Goal: Transaction & Acquisition: Obtain resource

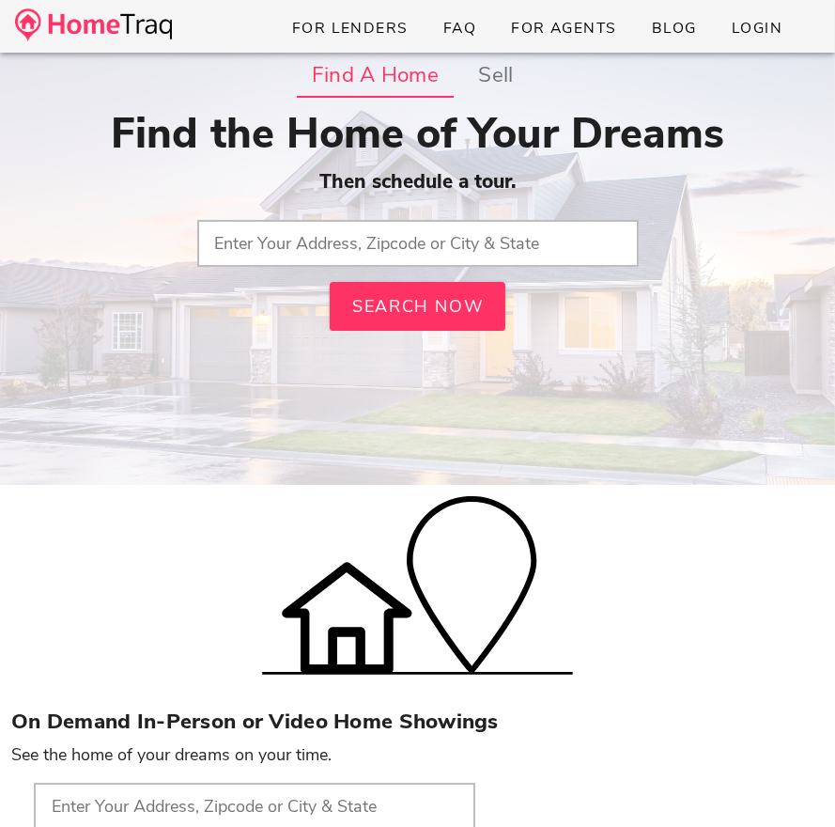
click at [356, 267] on div "Find the Home of Your Dreams Then schedule a tour. Search Now" at bounding box center [417, 220] width 812 height 222
click at [351, 253] on input "text" at bounding box center [417, 243] width 441 height 47
paste input "[STREET_ADDRESS][US_STATE]"
drag, startPoint x: 393, startPoint y: 243, endPoint x: 573, endPoint y: 242, distance: 180.3
click at [573, 242] on input "[STREET_ADDRESS][US_STATE]" at bounding box center [417, 243] width 441 height 47
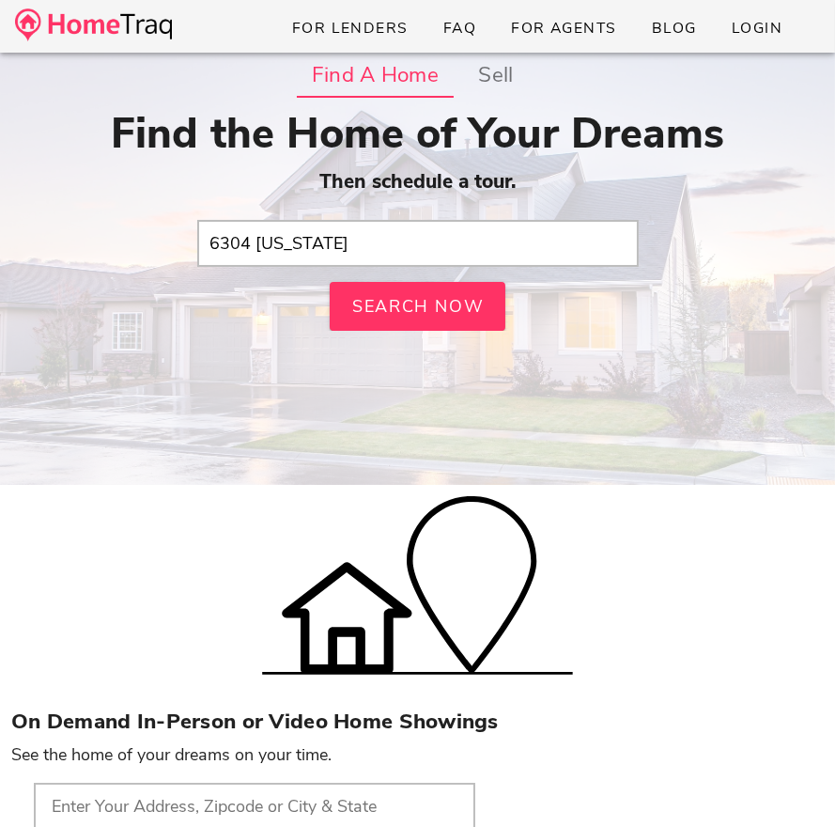
click at [431, 245] on input "6304 [US_STATE]" at bounding box center [417, 243] width 441 height 47
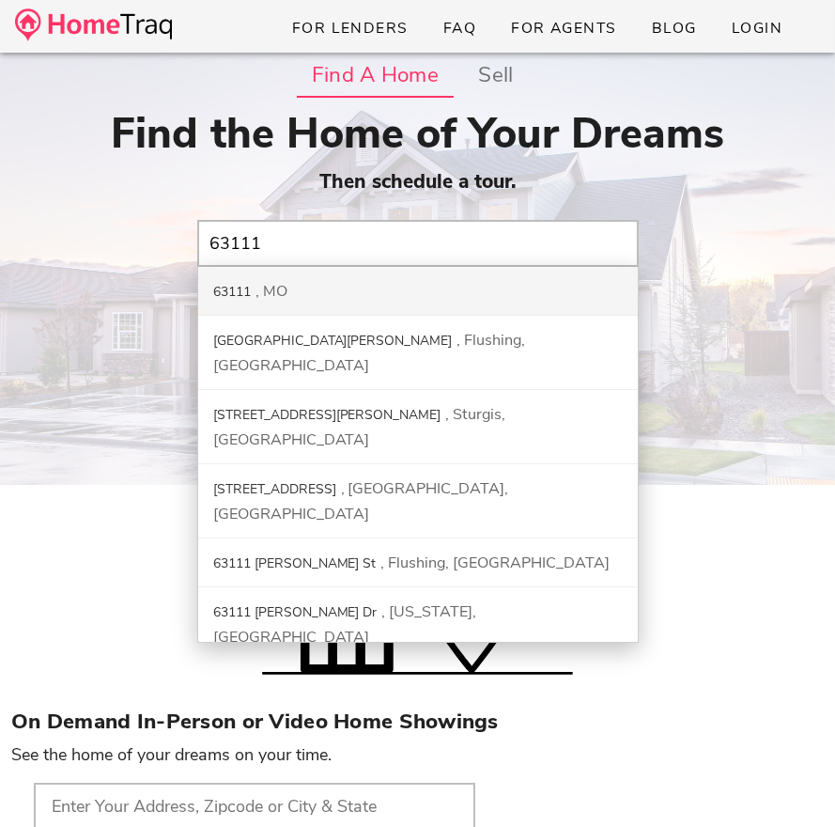
click at [230, 287] on div "63111" at bounding box center [232, 292] width 38 height 18
type input "63111, [GEOGRAPHIC_DATA]"
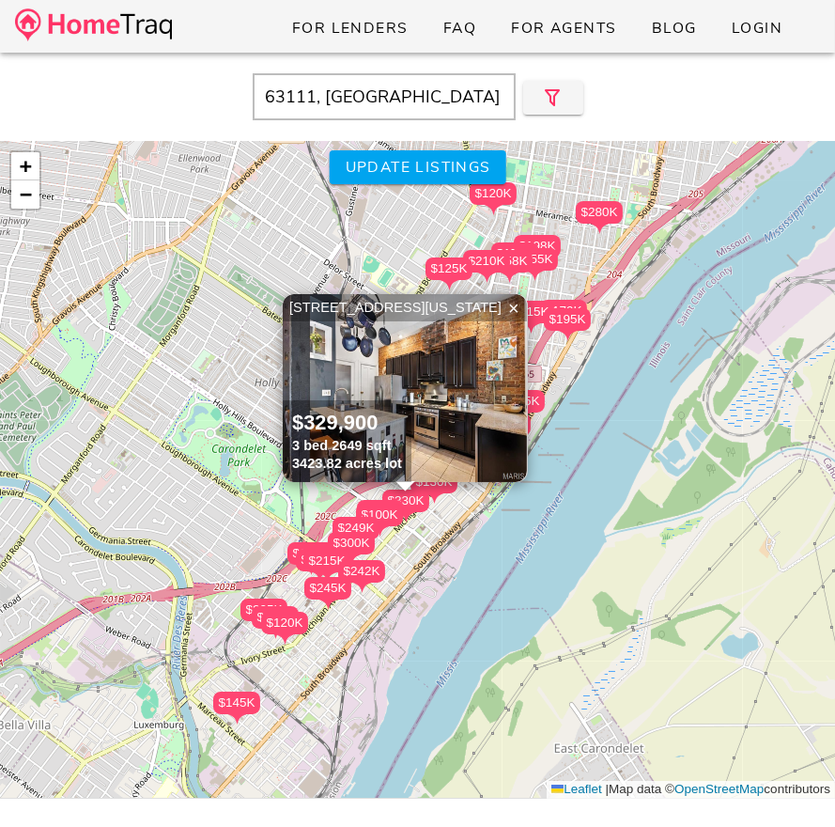
click at [550, 459] on div "$235K $175K $115K $225K $150K $125K $145K $195K $242K $150K $120K $215K $155K $…" at bounding box center [417, 469] width 835 height 657
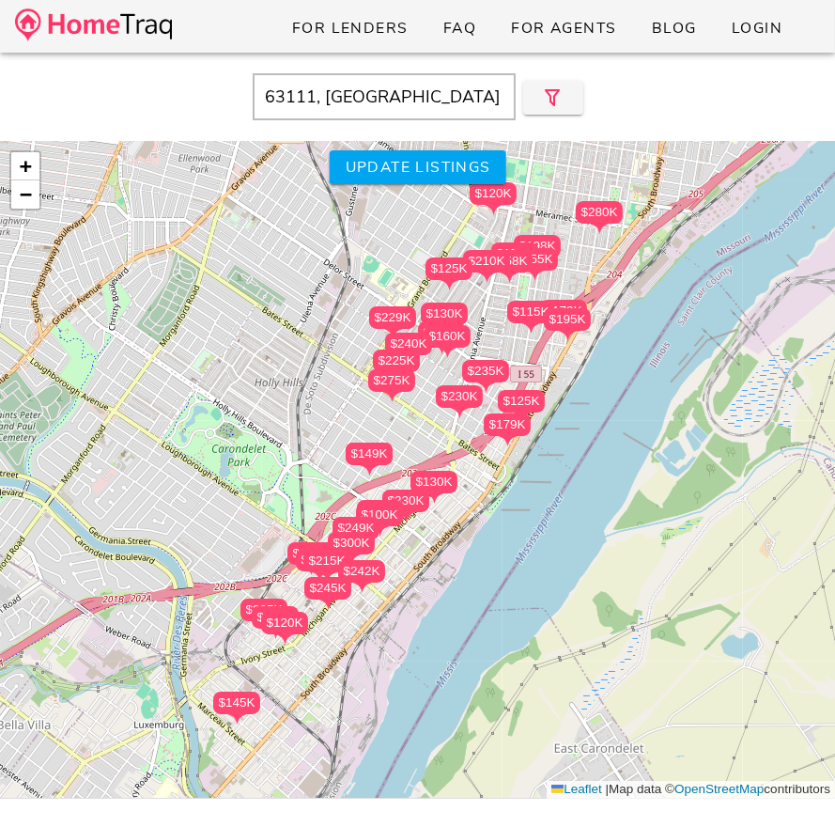
click at [427, 431] on div "$235K $175K $115K $225K $150K $125K $145K $195K $242K $150K $120K $215K $155K $…" at bounding box center [417, 469] width 835 height 657
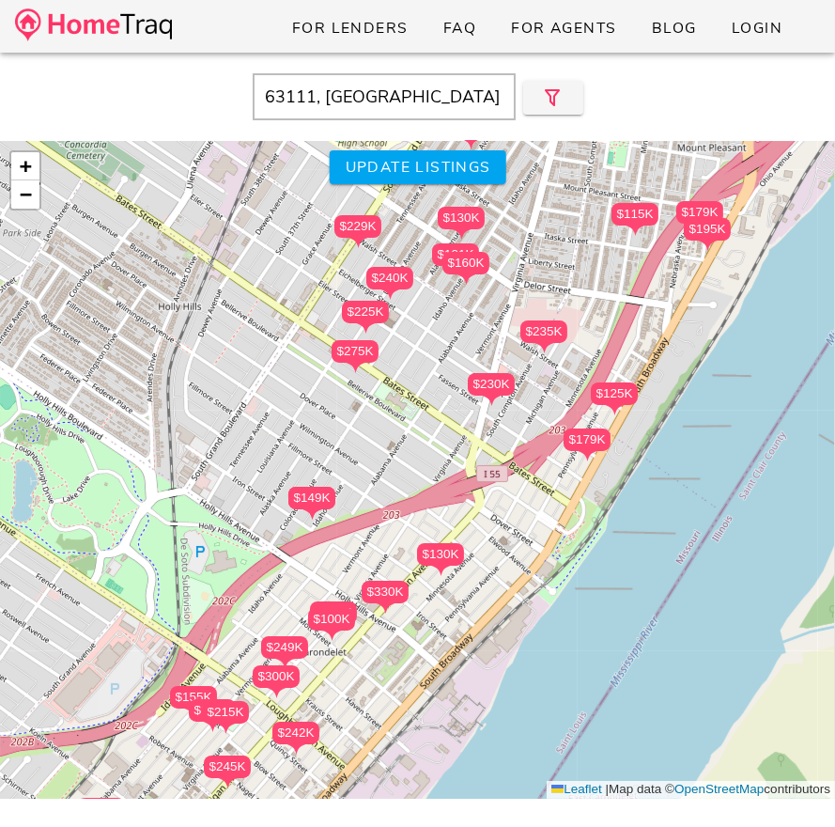
click at [382, 620] on div "$235K $175K $115K $225K $150K $125K $145K $195K $242K $150K $120K $215K $155K $…" at bounding box center [417, 469] width 835 height 657
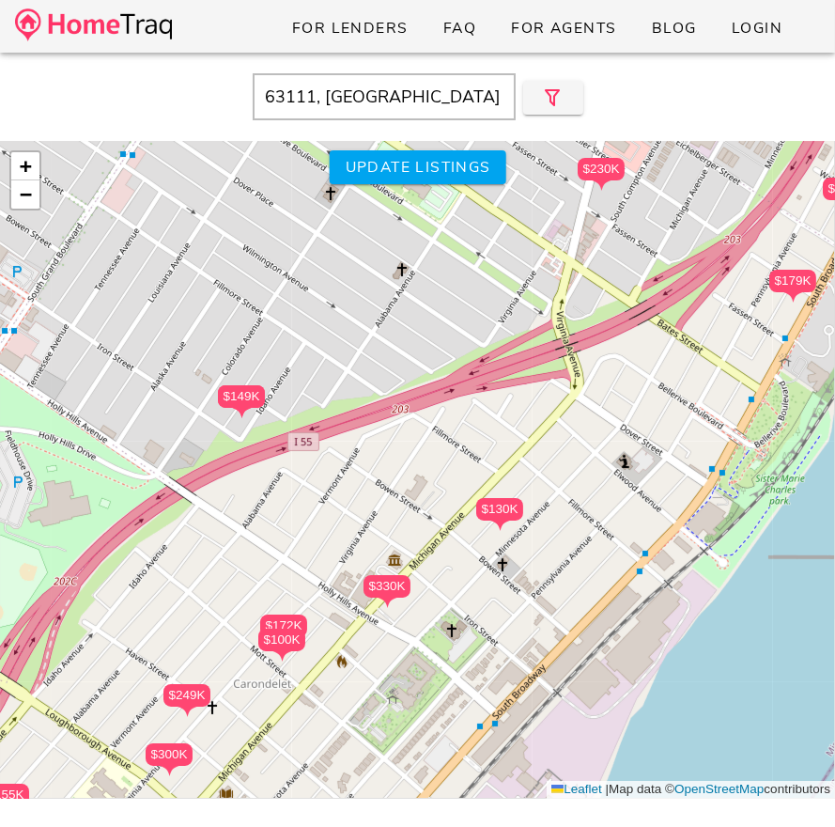
click at [382, 620] on div "$235K $175K $115K $225K $150K $125K $145K $195K $242K $150K $120K $215K $155K $…" at bounding box center [417, 469] width 835 height 657
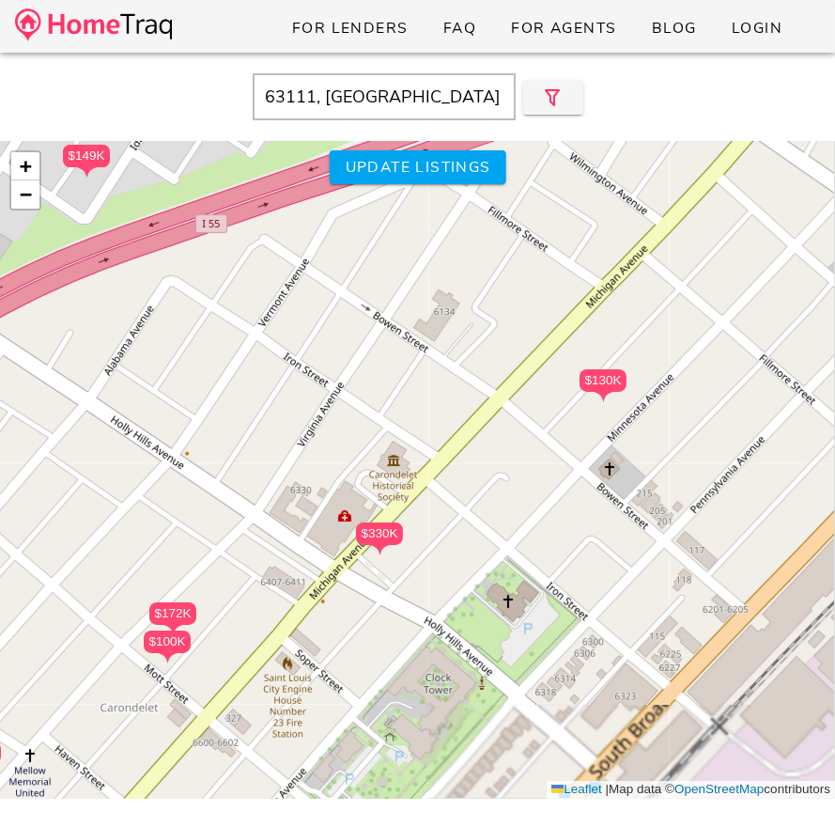
drag, startPoint x: 512, startPoint y: 664, endPoint x: 494, endPoint y: 619, distance: 48.5
click at [495, 620] on div "$235K $175K $115K $225K $150K $125K $145K $195K $242K $150K $120K $215K $155K $…" at bounding box center [417, 469] width 835 height 657
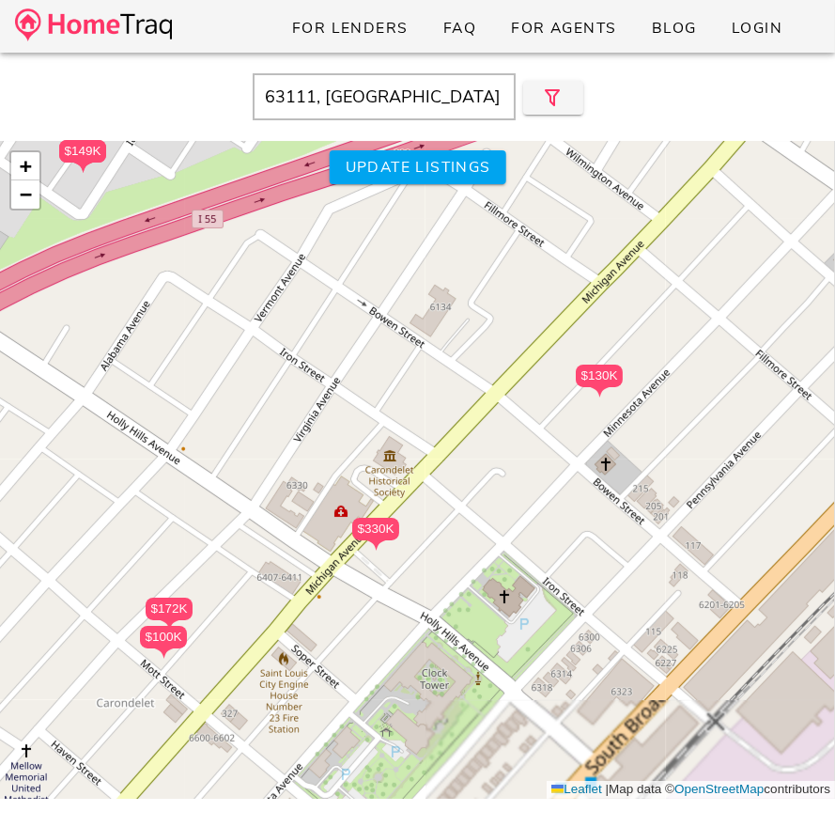
click at [492, 615] on div "$235K $175K $115K $225K $150K $125K $145K $195K $242K $150K $120K $215K $155K $…" at bounding box center [417, 469] width 835 height 657
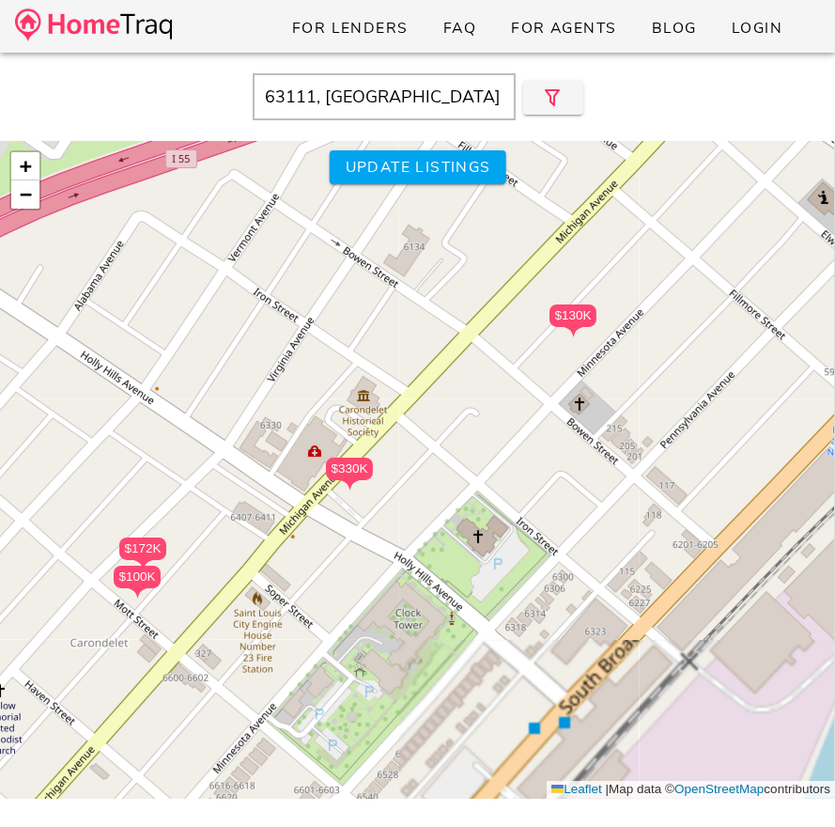
drag, startPoint x: 479, startPoint y: 596, endPoint x: 453, endPoint y: 535, distance: 66.5
click at [453, 535] on div "$235K $175K $115K $225K $150K $125K $145K $195K $242K $150K $120K $215K $155K $…" at bounding box center [417, 469] width 835 height 657
click at [345, 470] on div "$330K" at bounding box center [349, 467] width 47 height 23
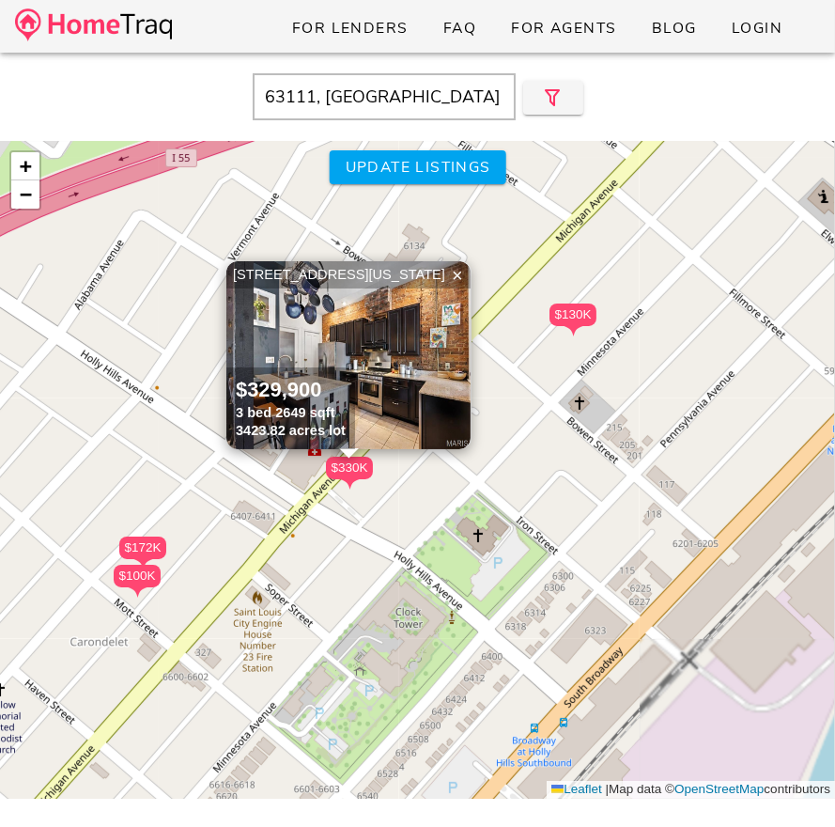
click at [582, 317] on div "$130K" at bounding box center [572, 314] width 47 height 23
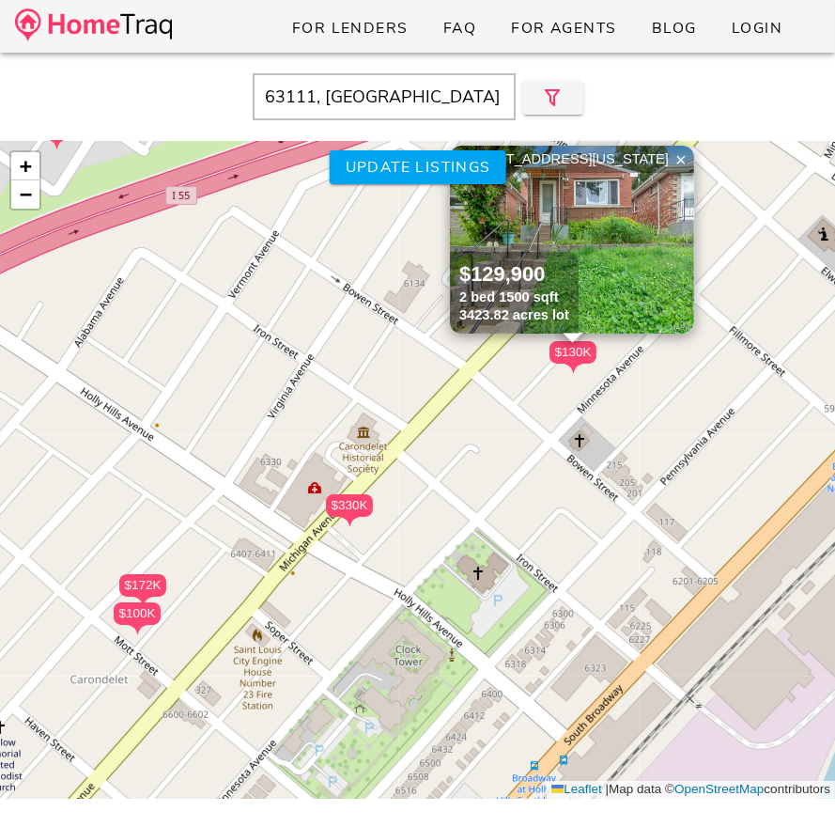
click at [132, 589] on div "$172K" at bounding box center [142, 585] width 47 height 23
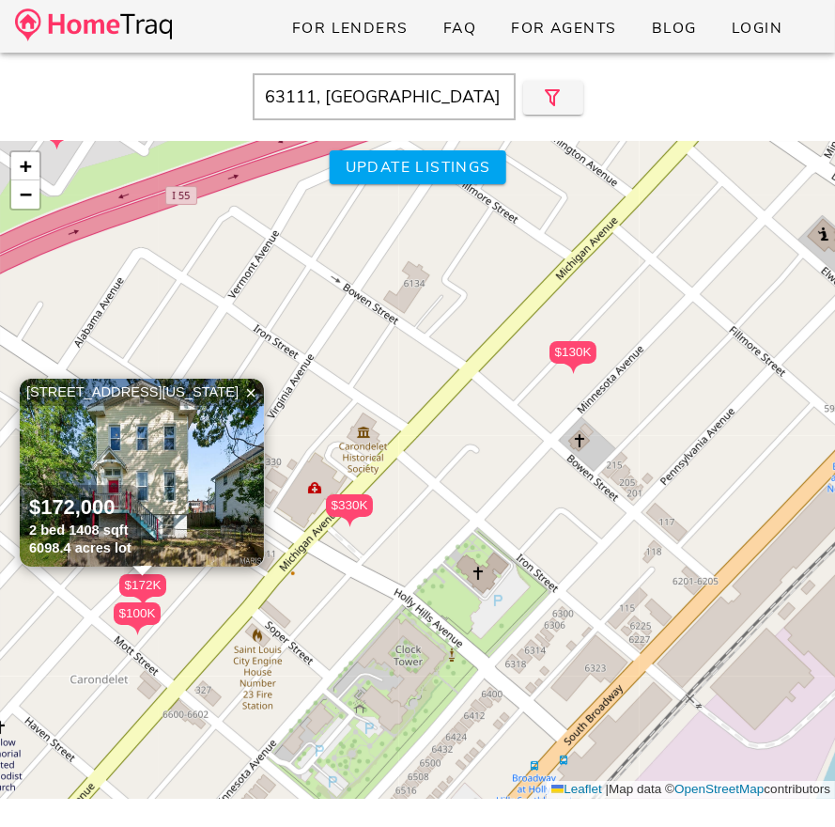
click at [342, 508] on div "$330K" at bounding box center [349, 505] width 47 height 23
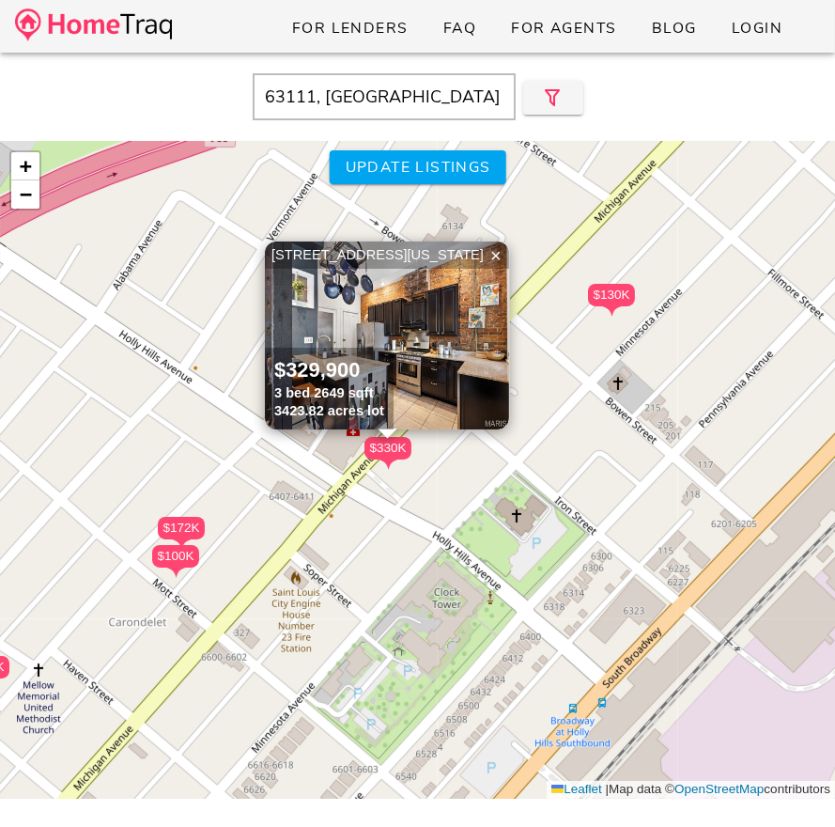
drag, startPoint x: 376, startPoint y: 565, endPoint x: 414, endPoint y: 508, distance: 69.0
click at [414, 508] on div "$235K $175K $115K $225K $150K $125K $145K $195K $242K $150K $120K $215K $155K $…" at bounding box center [417, 469] width 835 height 657
click at [414, 585] on div "$235K $175K $115K $225K $150K $125K $145K $195K $242K $150K $120K $215K $155K $…" at bounding box center [417, 469] width 835 height 657
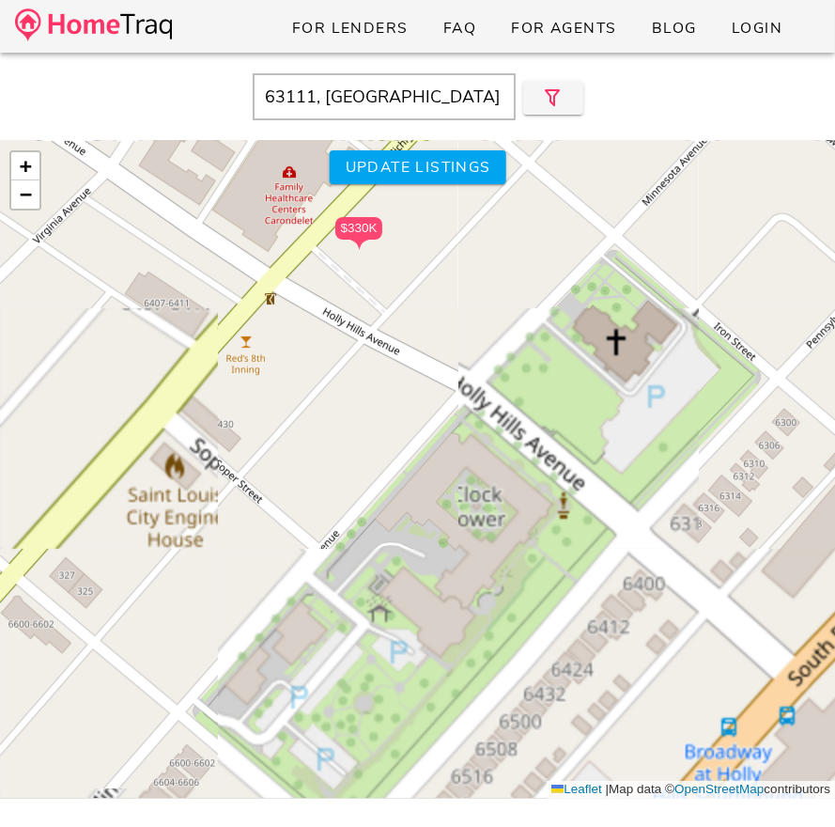
drag, startPoint x: 414, startPoint y: 582, endPoint x: 411, endPoint y: 477, distance: 105.2
click at [411, 477] on div "$235K $175K $115K $225K $150K $125K $145K $195K $242K $150K $120K $215K $155K $…" at bounding box center [417, 469] width 835 height 657
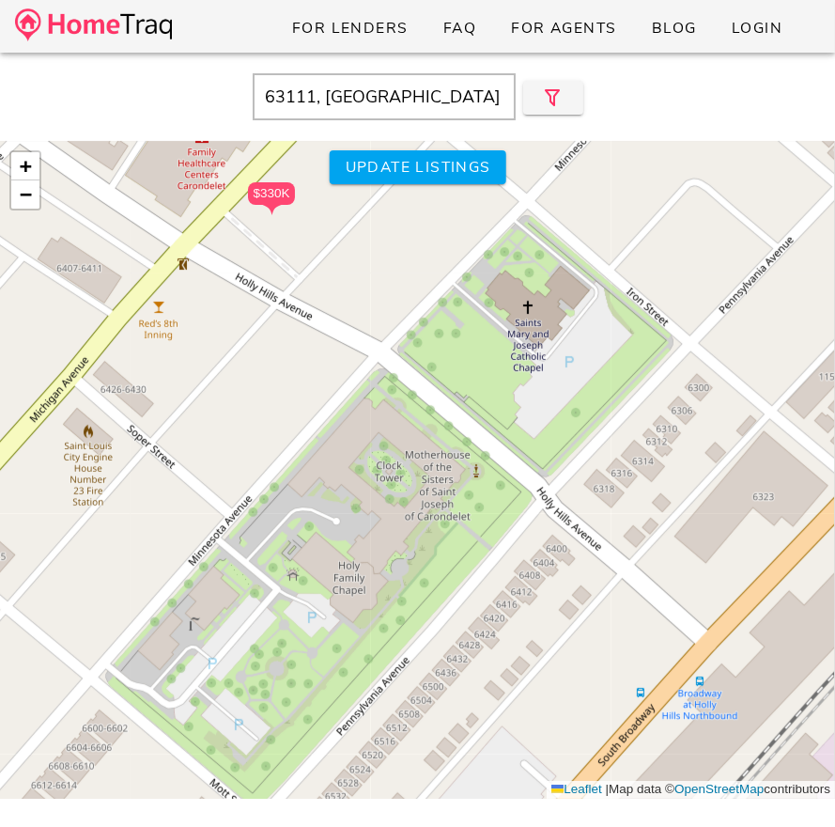
drag, startPoint x: 475, startPoint y: 456, endPoint x: 388, endPoint y: 423, distance: 93.7
click at [388, 423] on div "$235K $175K $115K $225K $150K $125K $145K $195K $242K $150K $120K $215K $155K $…" at bounding box center [417, 469] width 835 height 657
click at [280, 191] on div "$330K" at bounding box center [271, 193] width 47 height 23
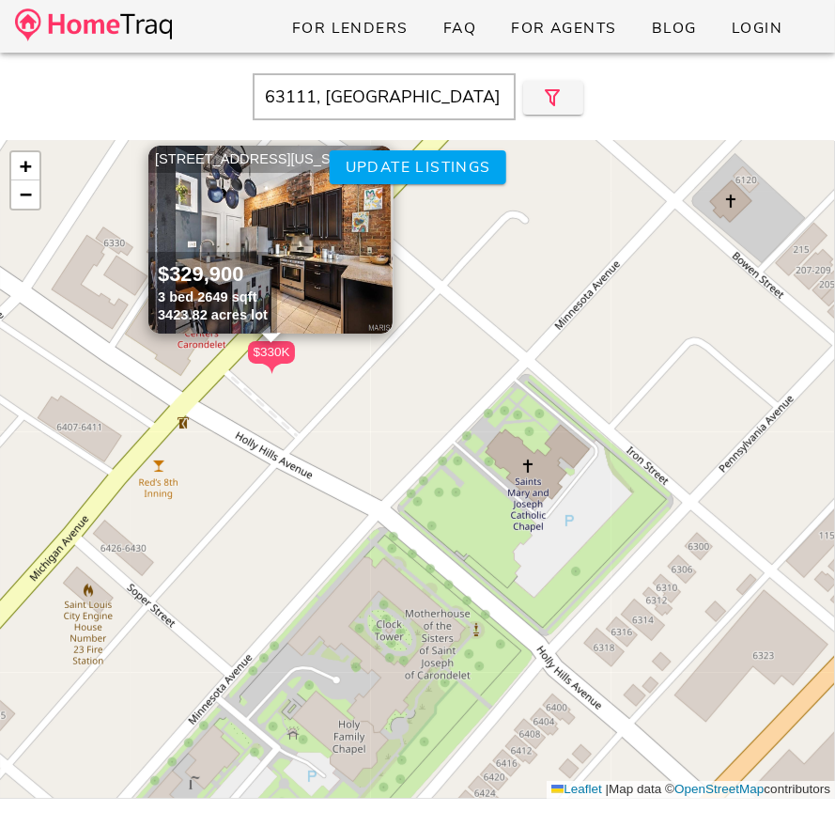
click at [273, 193] on img at bounding box center [270, 240] width 244 height 188
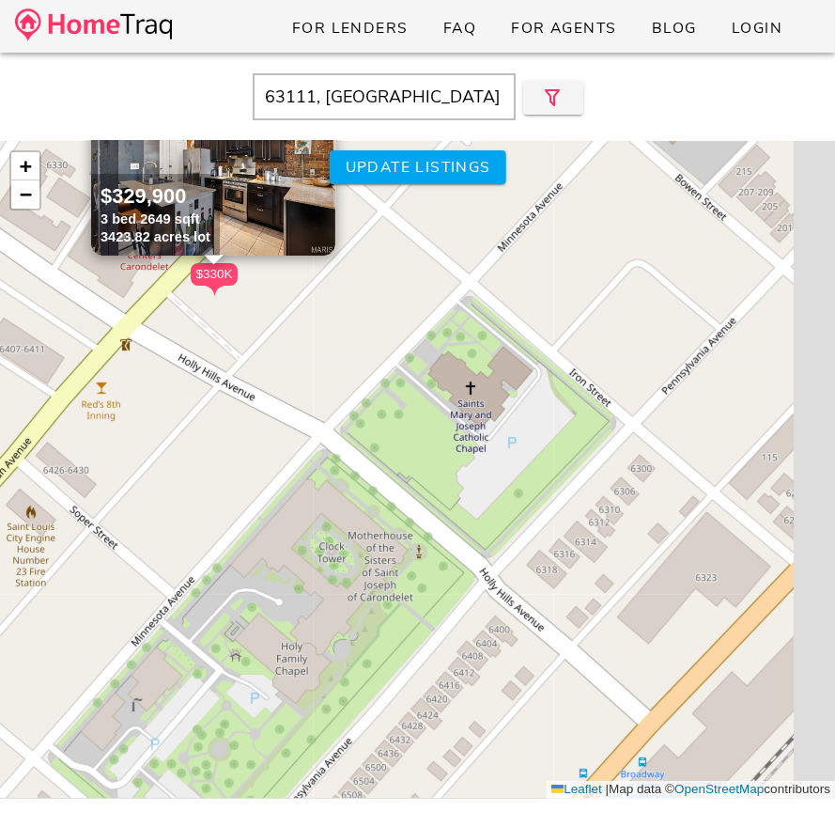
drag, startPoint x: 463, startPoint y: 534, endPoint x: 353, endPoint y: 335, distance: 227.4
click at [353, 335] on div "$235K $175K $115K $225K $150K $125K $145K $195K $242K $150K $120K $215K $155K $…" at bounding box center [417, 469] width 835 height 657
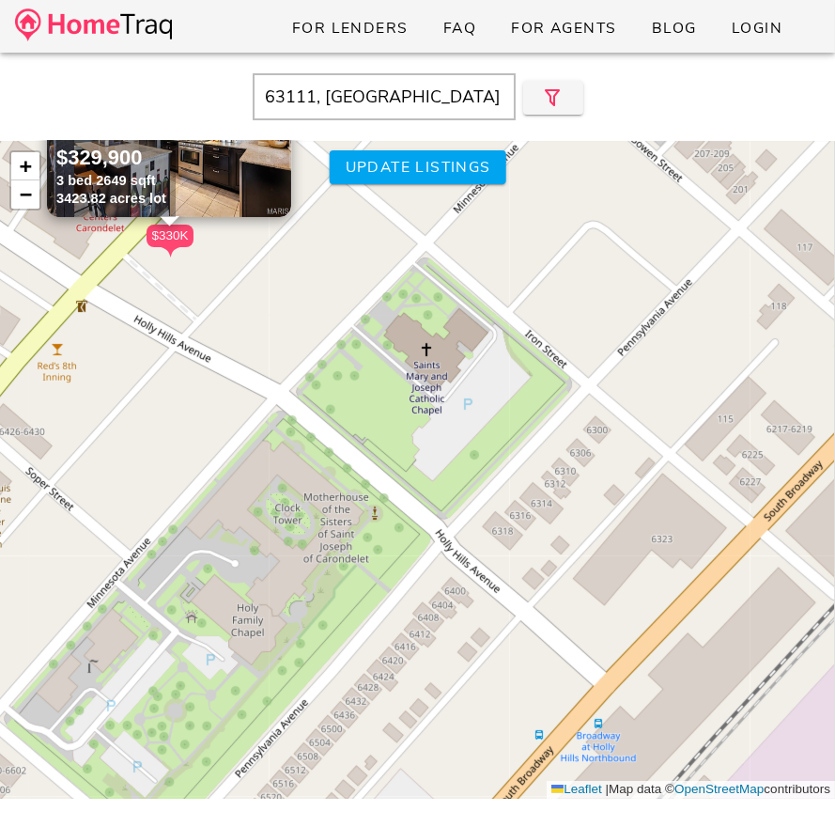
drag, startPoint x: 477, startPoint y: 382, endPoint x: 487, endPoint y: 482, distance: 100.1
click at [487, 482] on div "$235K $175K $115K $225K $150K $125K $145K $195K $242K $150K $120K $215K $155K $…" at bounding box center [417, 469] width 835 height 657
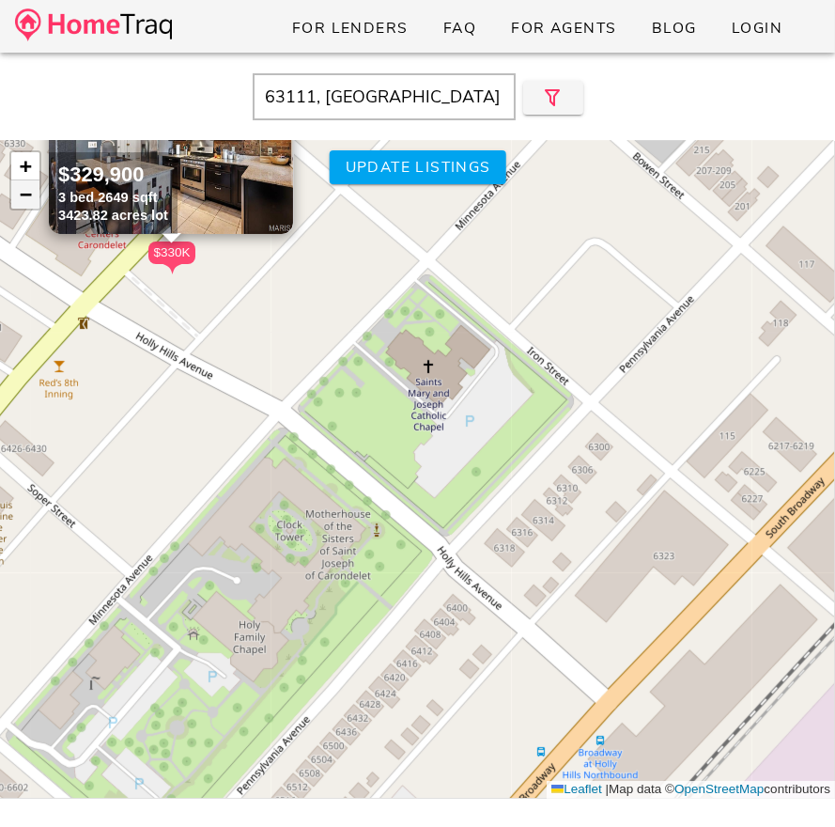
click at [21, 189] on span "−" at bounding box center [26, 193] width 12 height 23
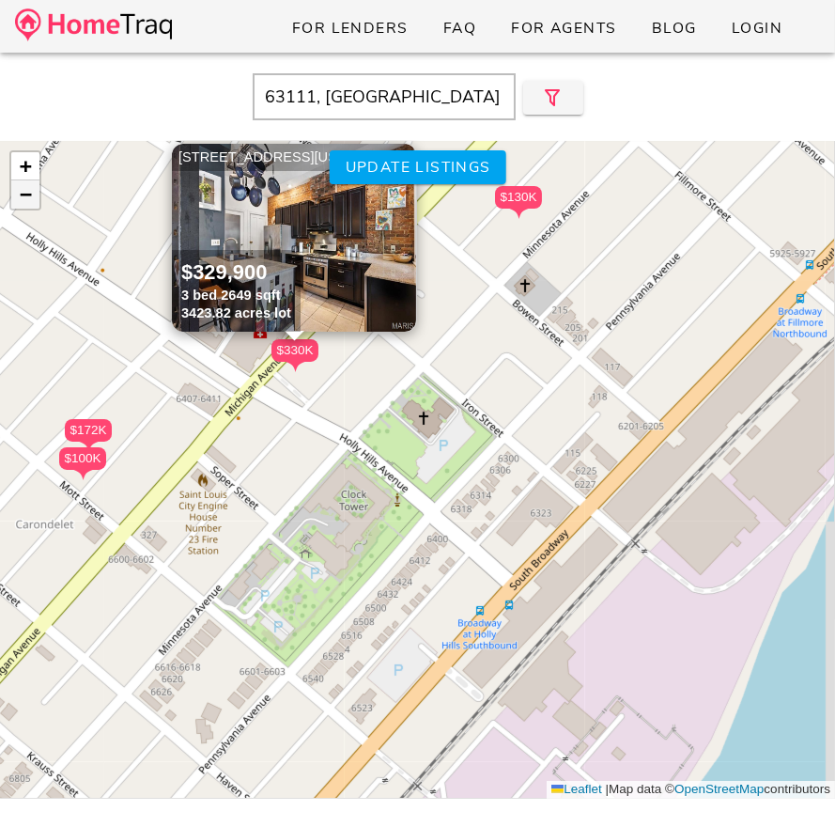
click at [21, 189] on span "−" at bounding box center [26, 193] width 12 height 23
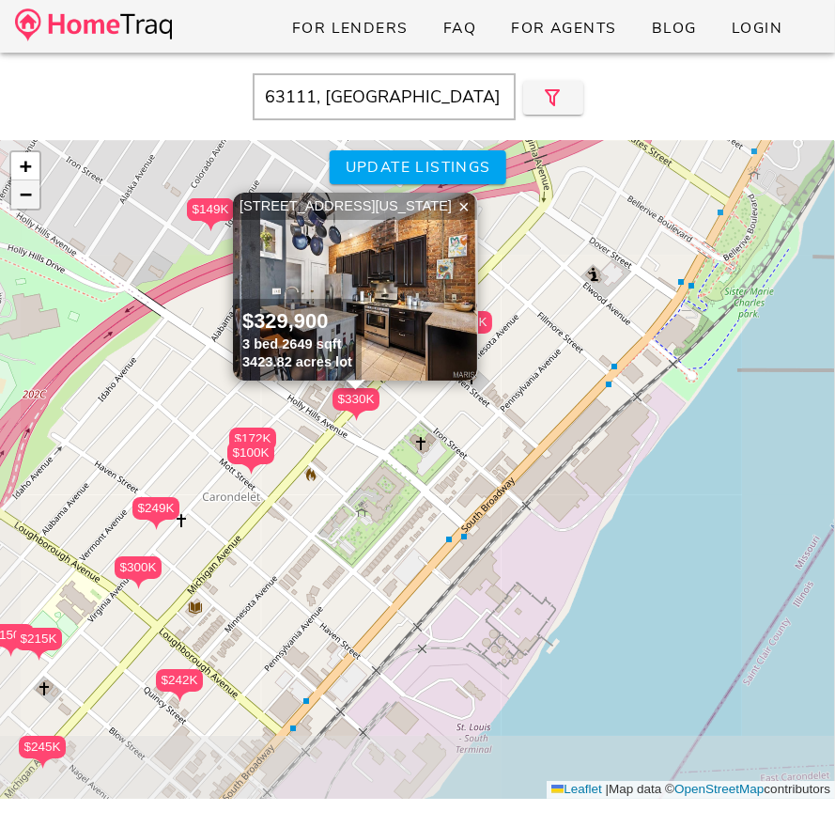
click at [21, 189] on span "−" at bounding box center [26, 193] width 12 height 23
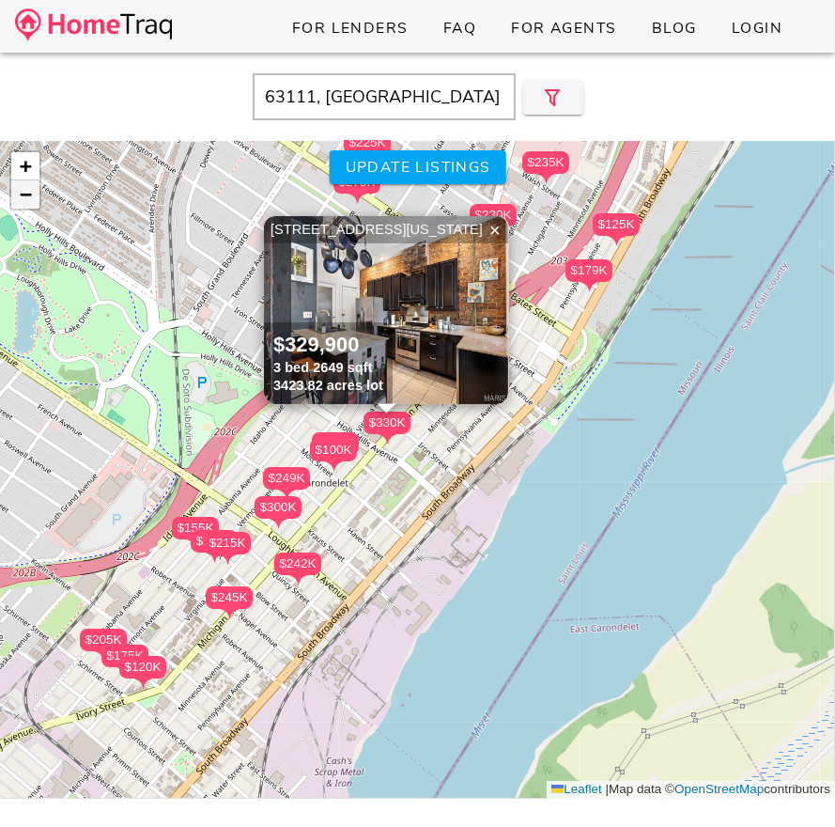
click at [21, 189] on span "−" at bounding box center [26, 193] width 12 height 23
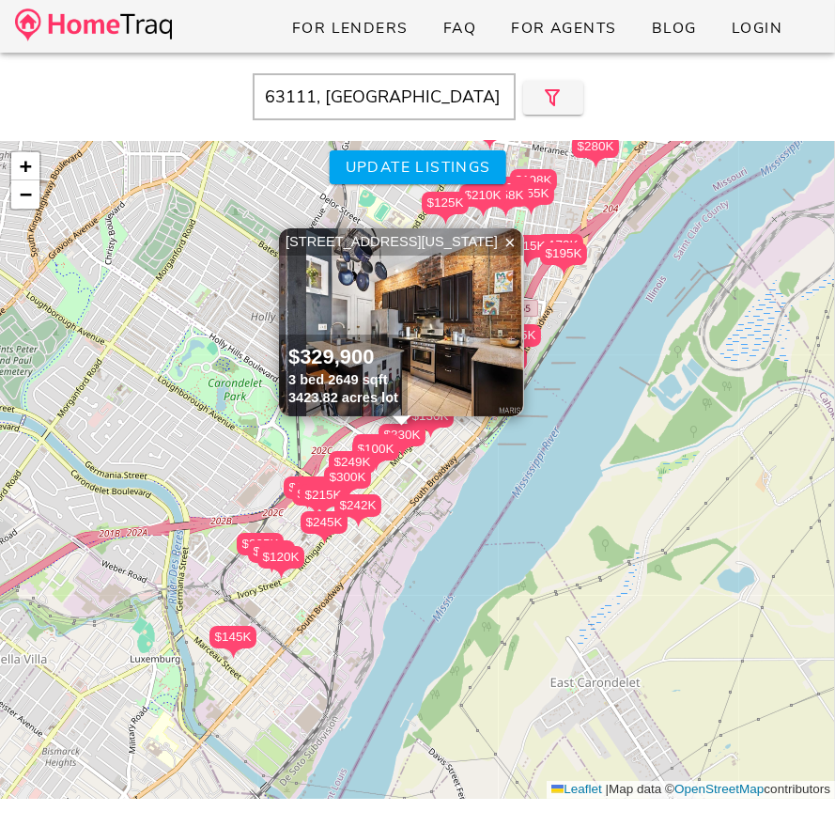
click at [398, 196] on div "$235K $175K $115K $225K $150K $125K $145K $195K $242K $150K $120K $215K $155K $…" at bounding box center [417, 469] width 835 height 657
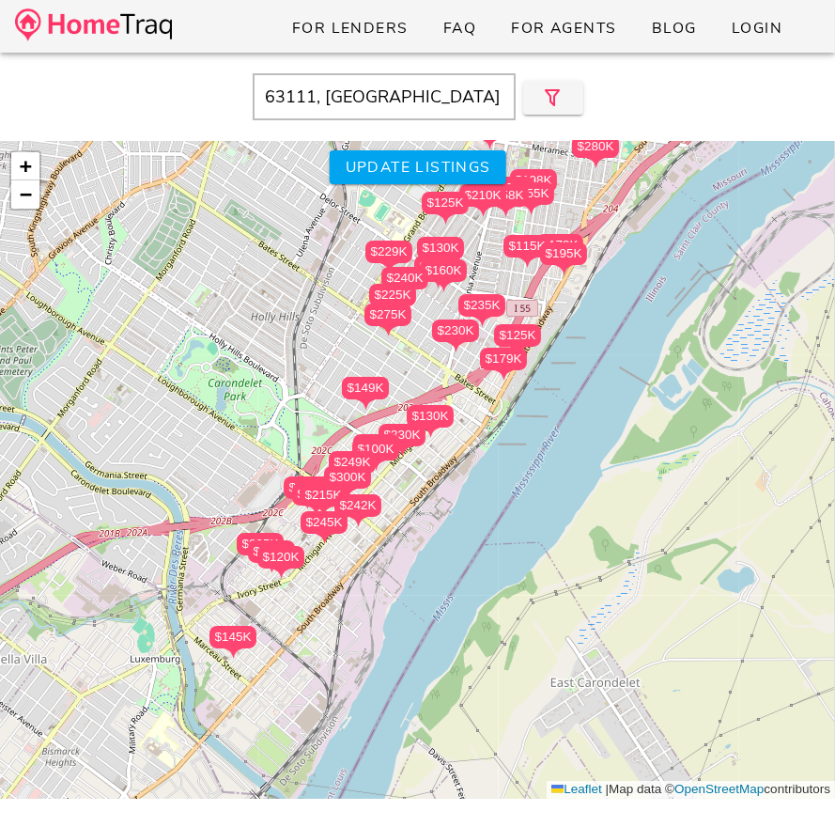
click at [377, 434] on div "$172K" at bounding box center [376, 445] width 47 height 23
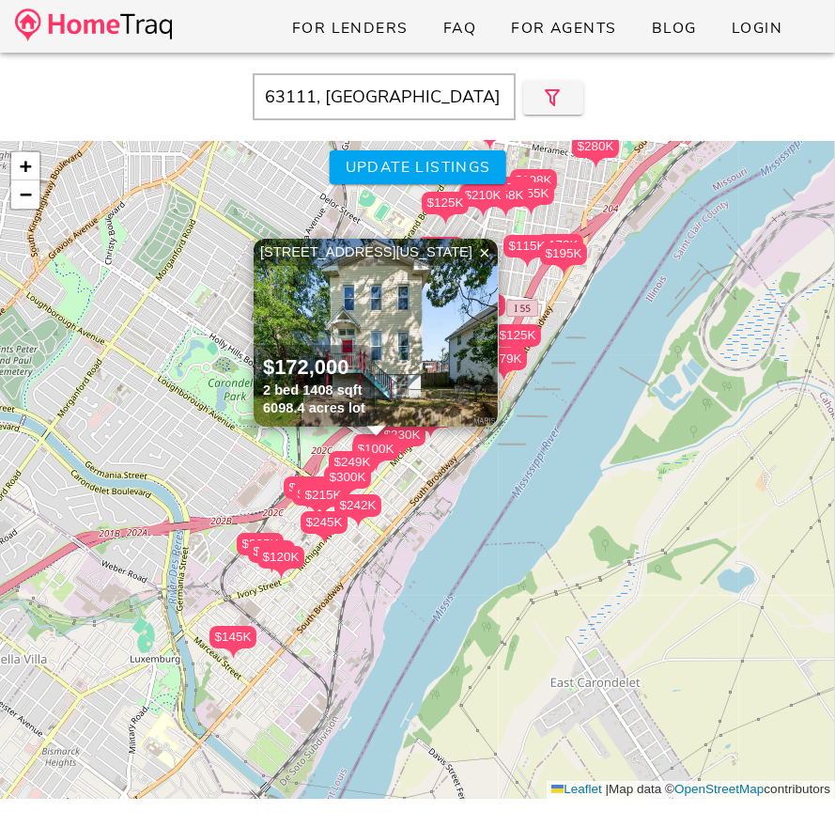
click at [377, 433] on div at bounding box center [375, 423] width 23 height 23
click at [429, 518] on div "$235K $175K $115K $225K $150K $125K $145K $195K $242K $150K $120K $215K $155K $…" at bounding box center [417, 469] width 835 height 657
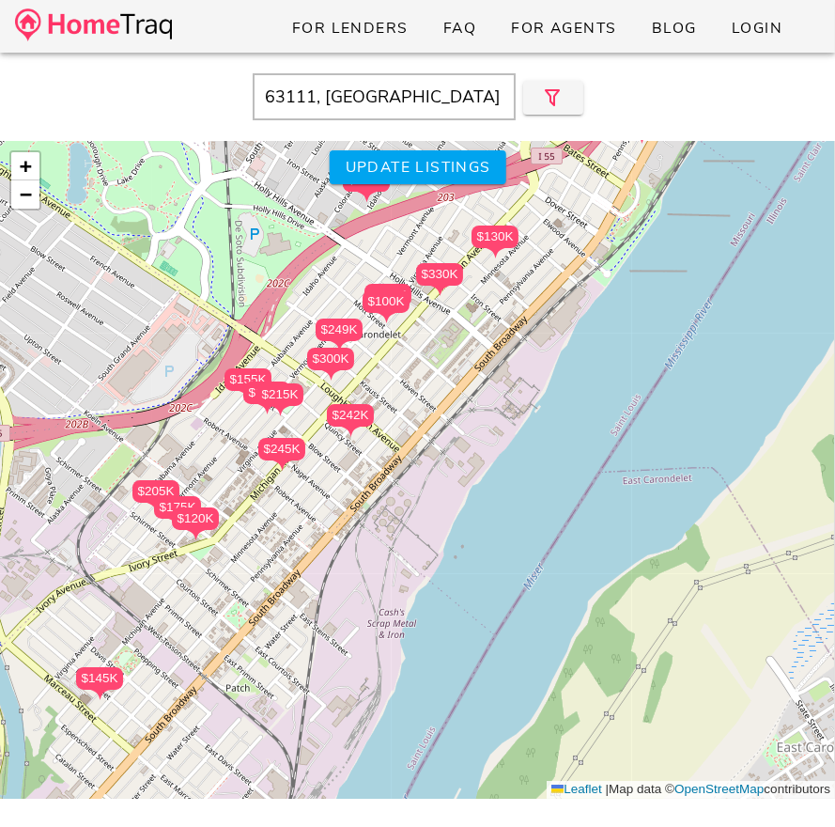
drag, startPoint x: 420, startPoint y: 518, endPoint x: 484, endPoint y: 419, distance: 118.3
click at [484, 419] on div "$235K $175K $115K $225K $150K $125K $145K $195K $242K $150K $120K $215K $155K $…" at bounding box center [417, 469] width 835 height 657
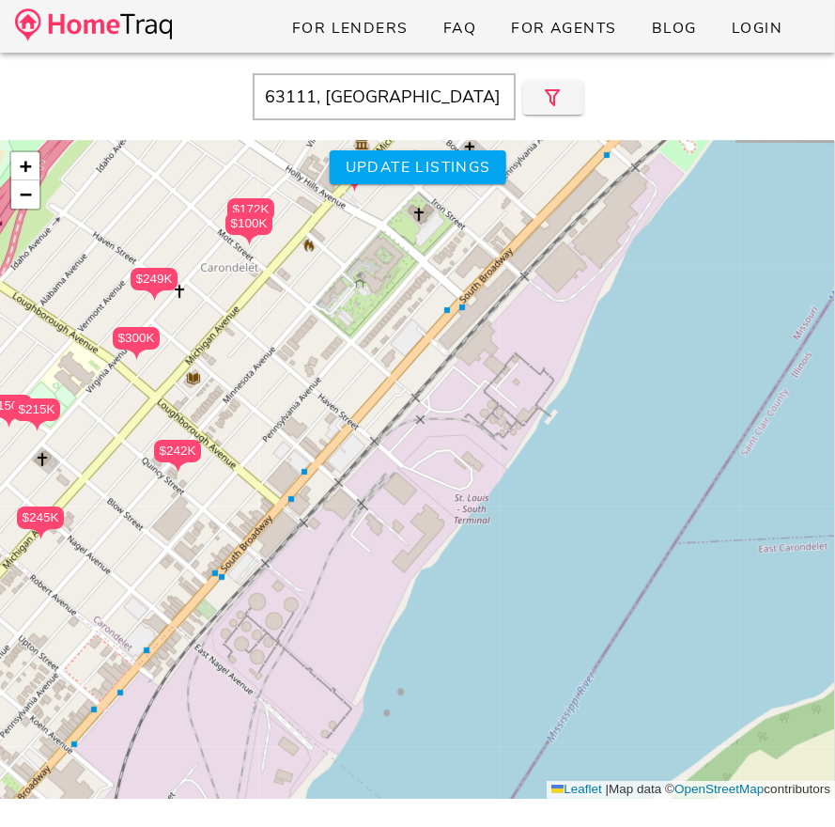
drag, startPoint x: 486, startPoint y: 375, endPoint x: 420, endPoint y: 425, distance: 83.0
click at [419, 425] on div "$235K $175K $115K $225K $150K $125K $145K $195K $242K $150K $120K $215K $155K $…" at bounding box center [417, 469] width 835 height 657
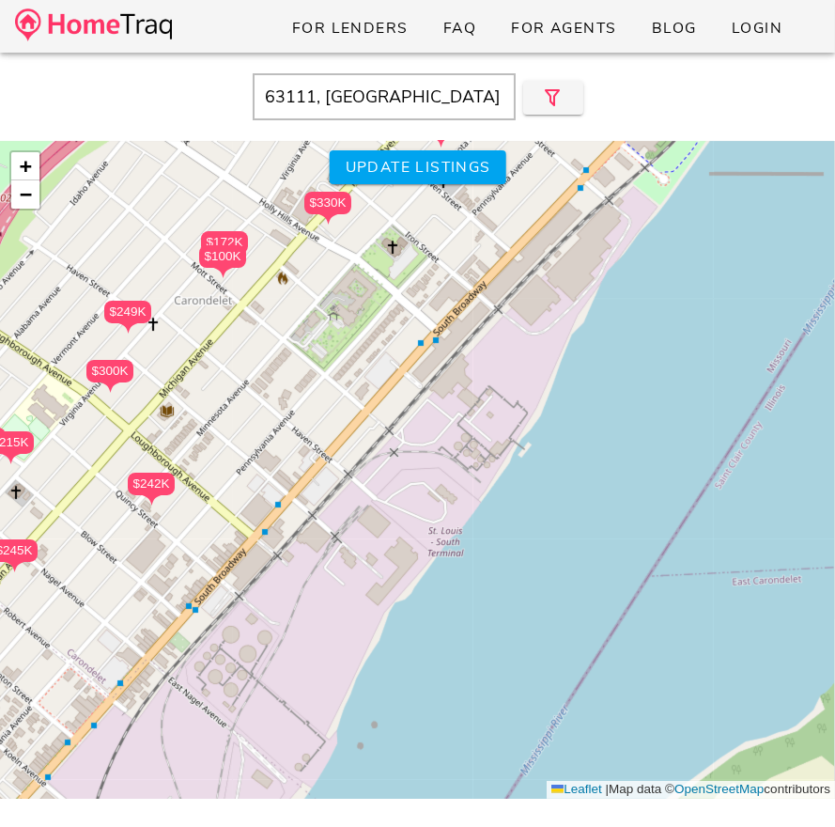
click at [420, 425] on div "$235K $175K $115K $225K $150K $125K $145K $195K $242K $150K $120K $215K $155K $…" at bounding box center [417, 469] width 835 height 657
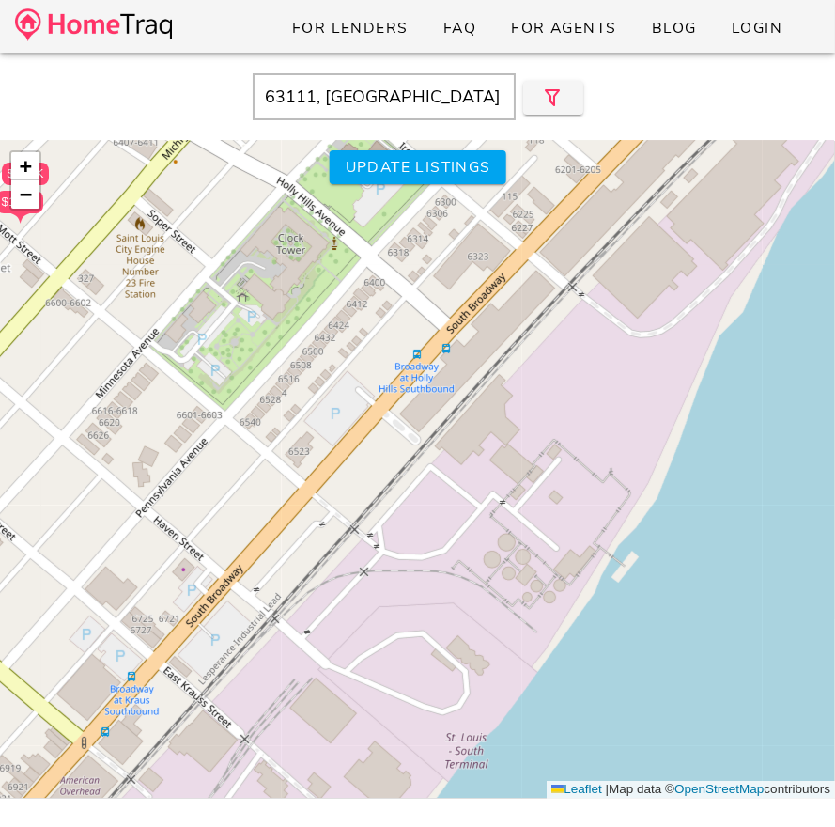
drag, startPoint x: 421, startPoint y: 376, endPoint x: 416, endPoint y: 471, distance: 95.0
click at [416, 471] on div "$235K $175K $115K $225K $150K $125K $145K $195K $242K $150K $120K $215K $155K $…" at bounding box center [417, 469] width 835 height 657
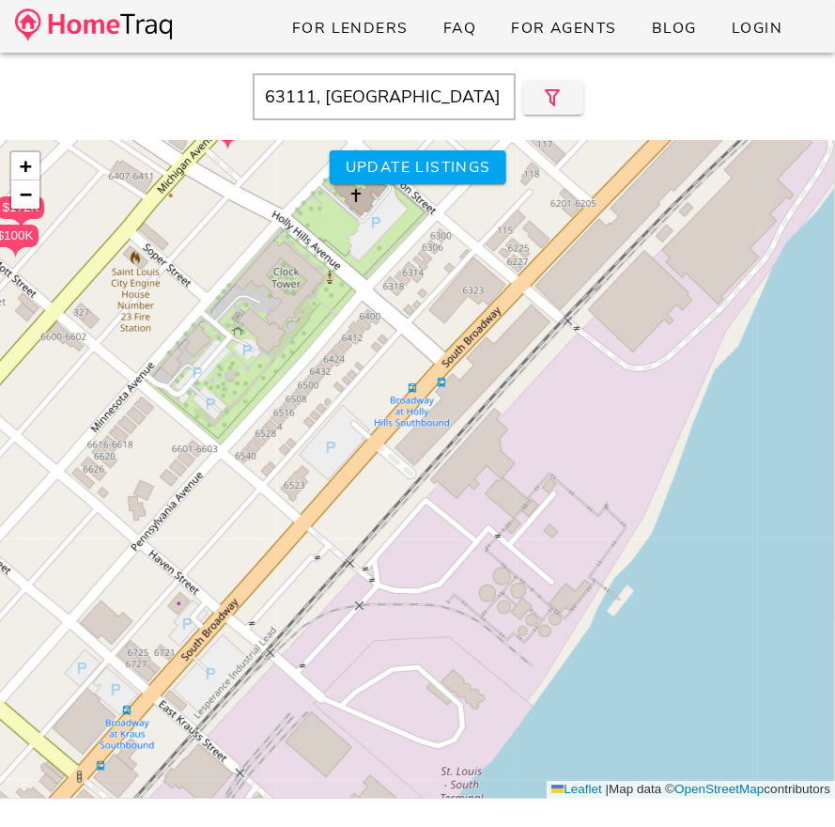
drag, startPoint x: 431, startPoint y: 441, endPoint x: 422, endPoint y: 479, distance: 38.7
click at [422, 479] on div "$235K $175K $115K $225K $150K $125K $145K $195K $242K $150K $120K $215K $155K $…" at bounding box center [417, 469] width 835 height 657
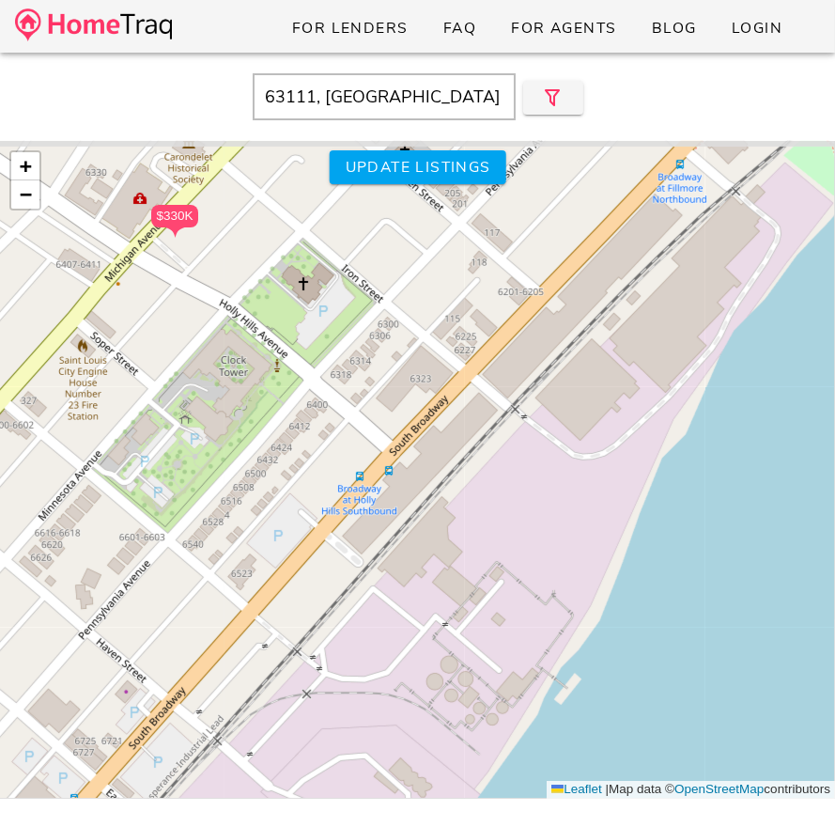
drag, startPoint x: 473, startPoint y: 360, endPoint x: 425, endPoint y: 442, distance: 95.5
click at [425, 442] on div "$235K $175K $115K $225K $150K $125K $145K $195K $242K $150K $120K $215K $155K $…" at bounding box center [417, 469] width 835 height 657
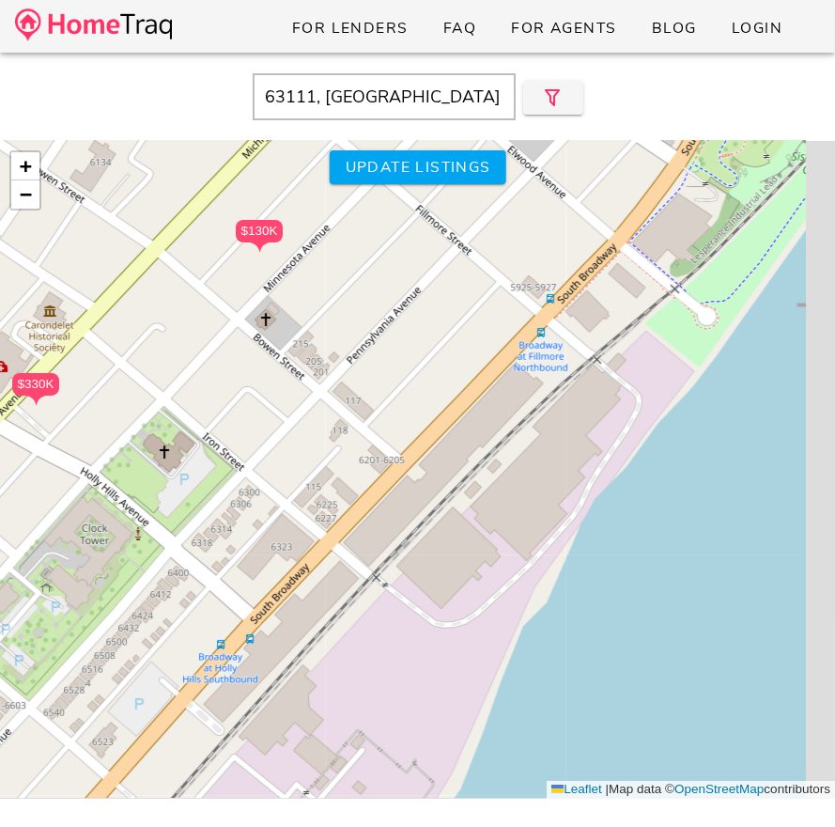
drag, startPoint x: 497, startPoint y: 370, endPoint x: 358, endPoint y: 538, distance: 218.1
click at [358, 538] on div "$235K $175K $115K $225K $150K $125K $145K $195K $242K $150K $120K $215K $155K $…" at bounding box center [417, 469] width 835 height 657
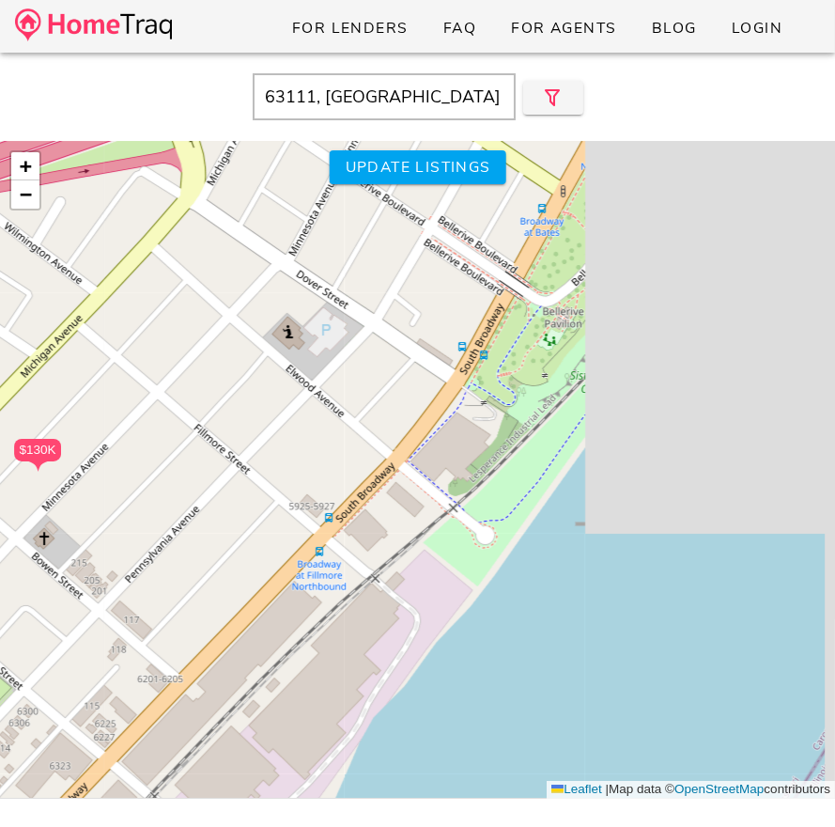
drag, startPoint x: 634, startPoint y: 318, endPoint x: 412, endPoint y: 537, distance: 311.5
click at [412, 537] on div "$235K $175K $115K $225K $150K $125K $145K $195K $242K $150K $120K $215K $155K $…" at bounding box center [417, 469] width 835 height 657
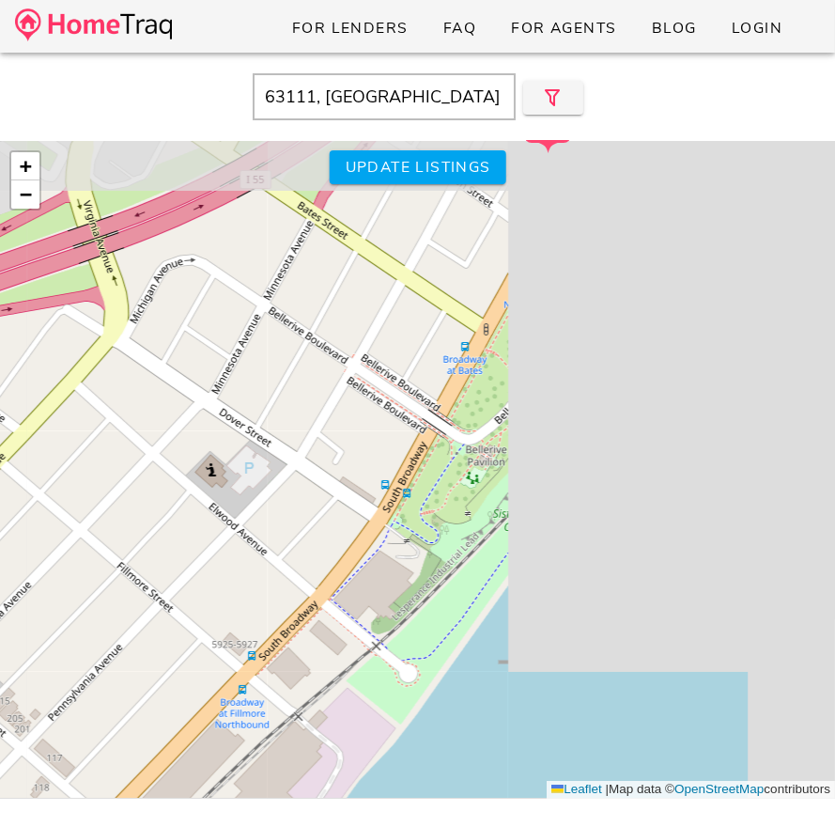
drag, startPoint x: 485, startPoint y: 468, endPoint x: 408, endPoint y: 606, distance: 158.1
click at [408, 606] on div "$235K $175K $115K $225K $150K $125K $145K $195K $242K $150K $120K $215K $155K $…" at bounding box center [417, 469] width 835 height 657
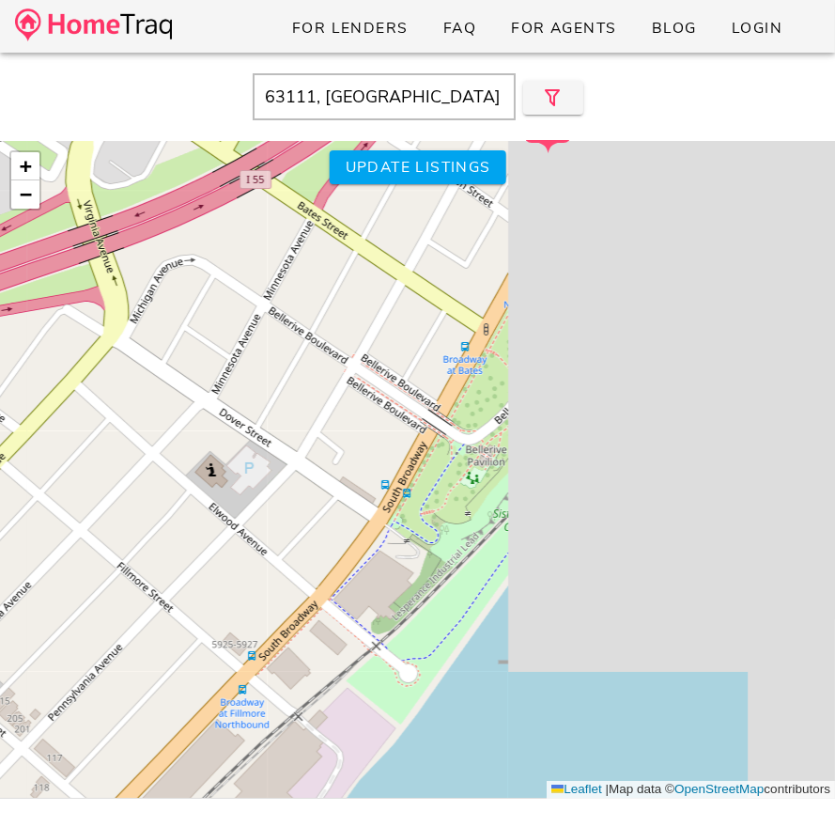
click at [381, 521] on div "$235K $175K $115K $225K $150K $125K $145K $195K $242K $150K $120K $215K $155K $…" at bounding box center [417, 469] width 835 height 657
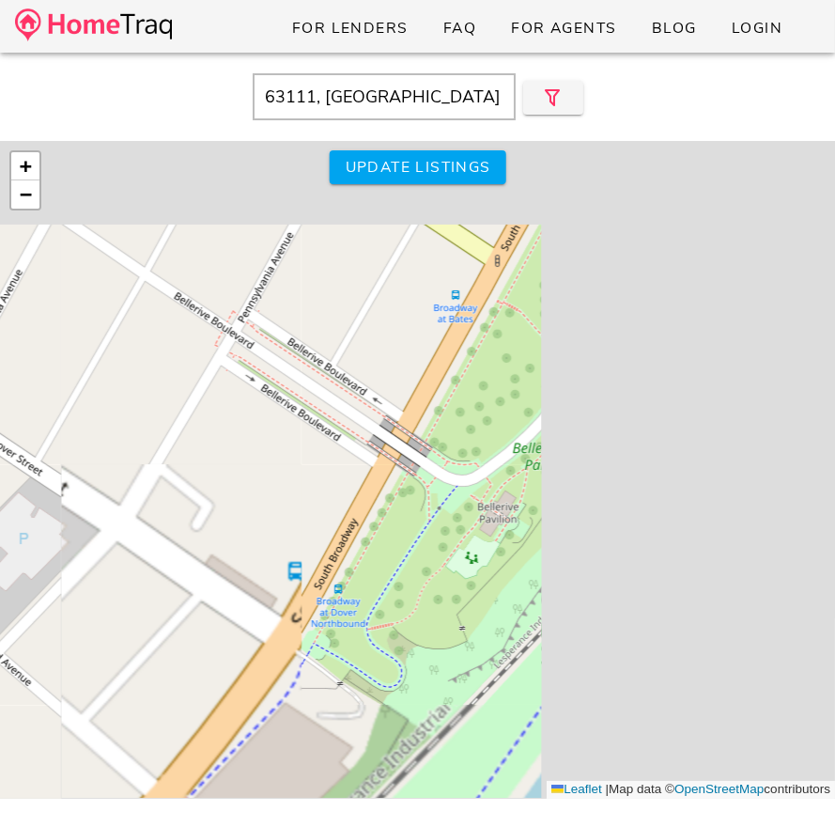
drag, startPoint x: 445, startPoint y: 476, endPoint x: 350, endPoint y: 602, distance: 157.6
click at [350, 602] on div "$235K $175K $115K $225K $150K $125K $145K $195K $242K $150K $120K $215K $155K $…" at bounding box center [417, 469] width 835 height 657
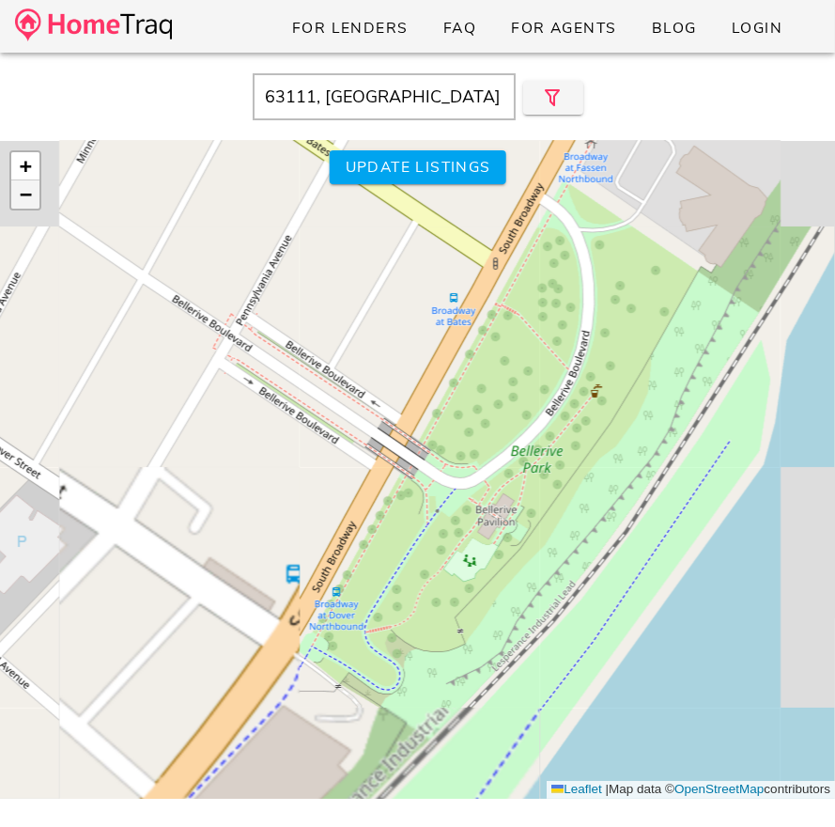
click at [35, 204] on link "−" at bounding box center [25, 194] width 28 height 28
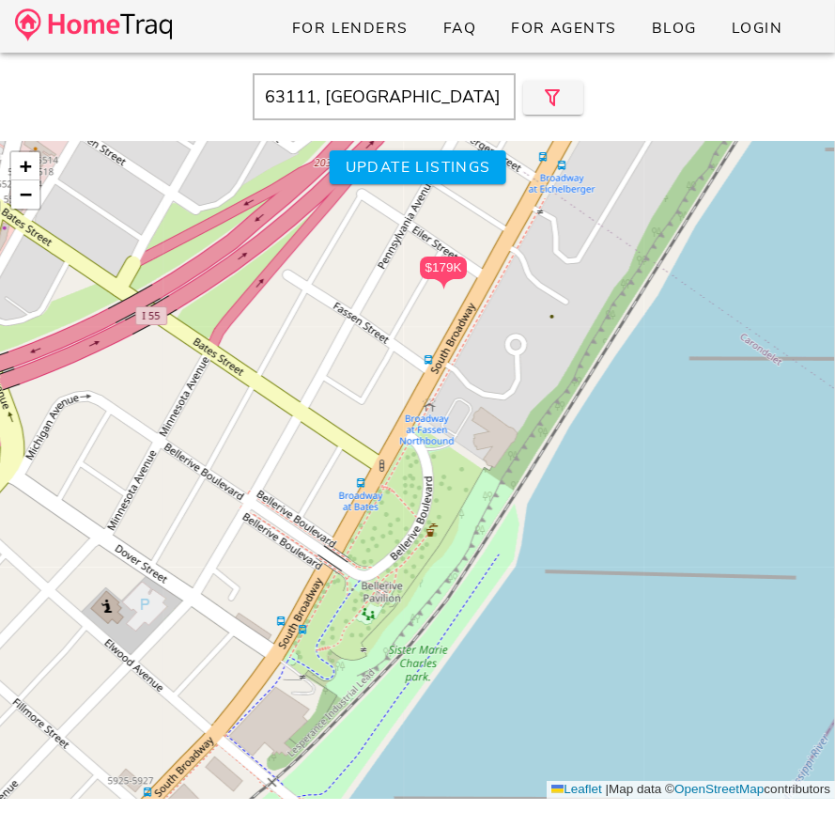
drag, startPoint x: 455, startPoint y: 392, endPoint x: 379, endPoint y: 491, distance: 124.7
click at [379, 491] on div "$235K $175K $115K $225K $150K $125K $145K $195K $242K $150K $120K $215K $155K $…" at bounding box center [417, 469] width 835 height 657
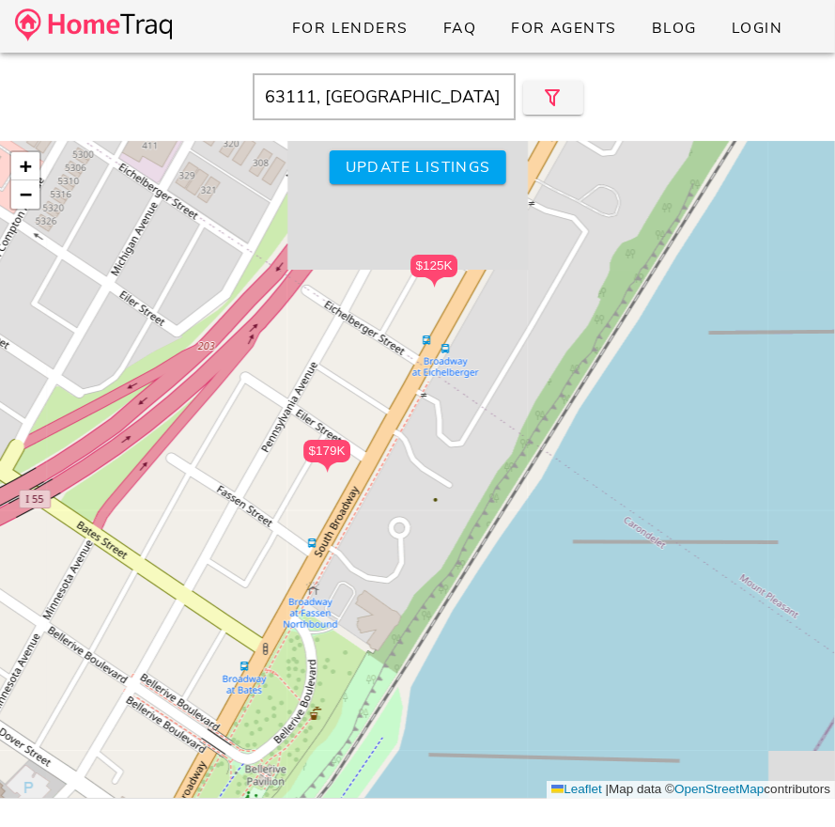
drag, startPoint x: 498, startPoint y: 425, endPoint x: 381, endPoint y: 609, distance: 217.0
click at [381, 609] on div "$235K $175K $115K $225K $150K $125K $145K $195K $242K $150K $120K $215K $155K $…" at bounding box center [417, 469] width 835 height 657
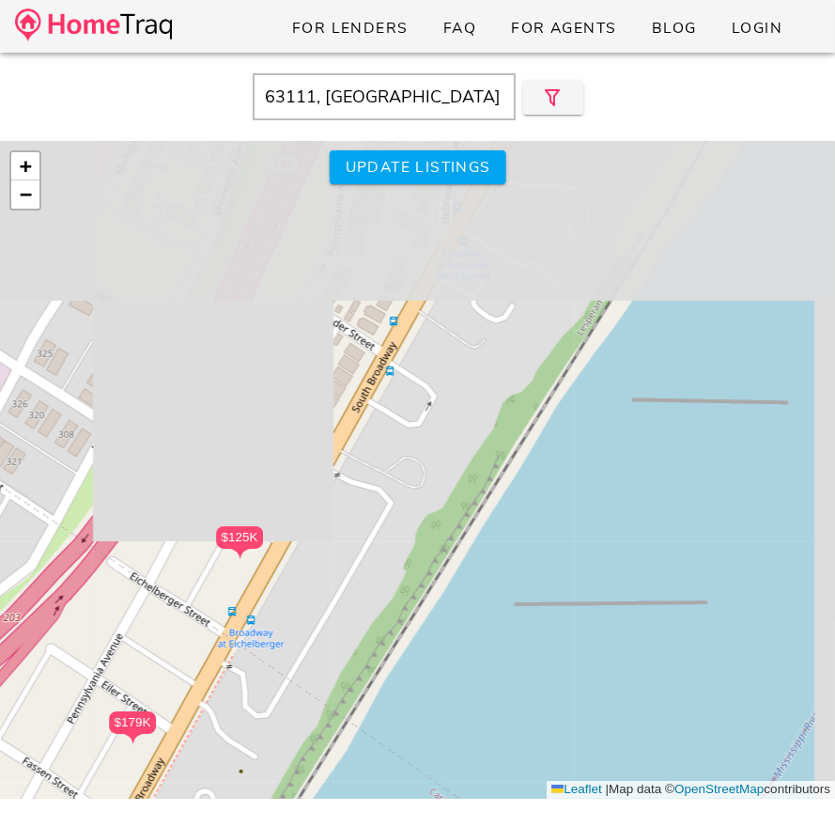
drag, startPoint x: 494, startPoint y: 472, endPoint x: 299, endPoint y: 744, distance: 334.4
click at [299, 744] on div "$235K $175K $115K $225K $150K $125K $145K $195K $242K $150K $120K $215K $155K $…" at bounding box center [417, 469] width 835 height 657
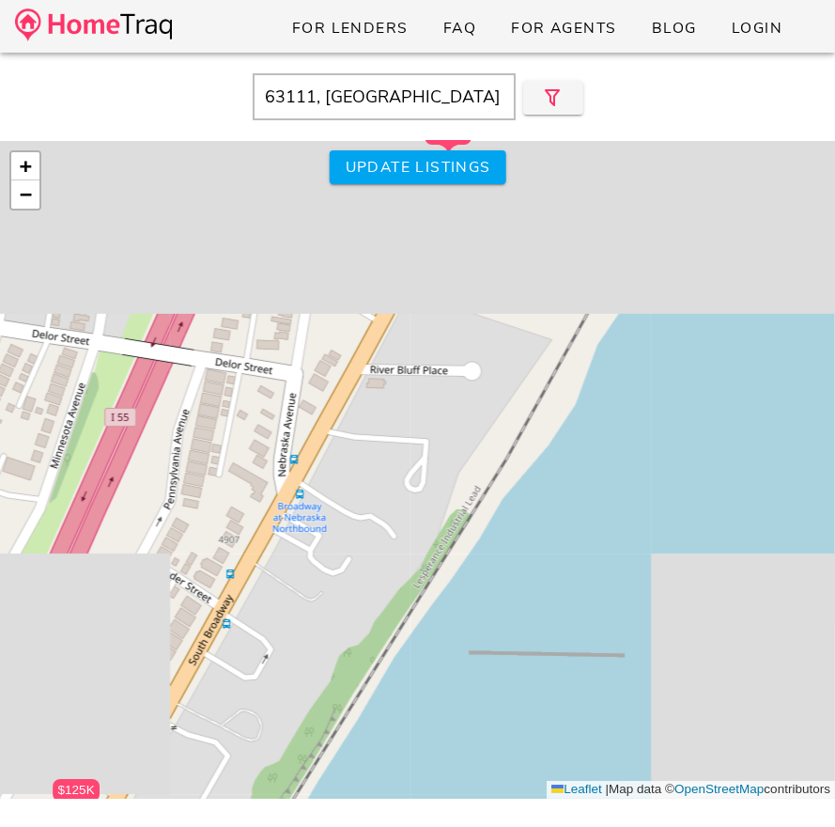
drag, startPoint x: 396, startPoint y: 520, endPoint x: 219, endPoint y: 806, distance: 336.2
click at [219, 806] on div "$235K $175K $115K $225K $150K $125K $145K $195K $242K $150K $120K $215K $155K $…" at bounding box center [417, 554] width 835 height 827
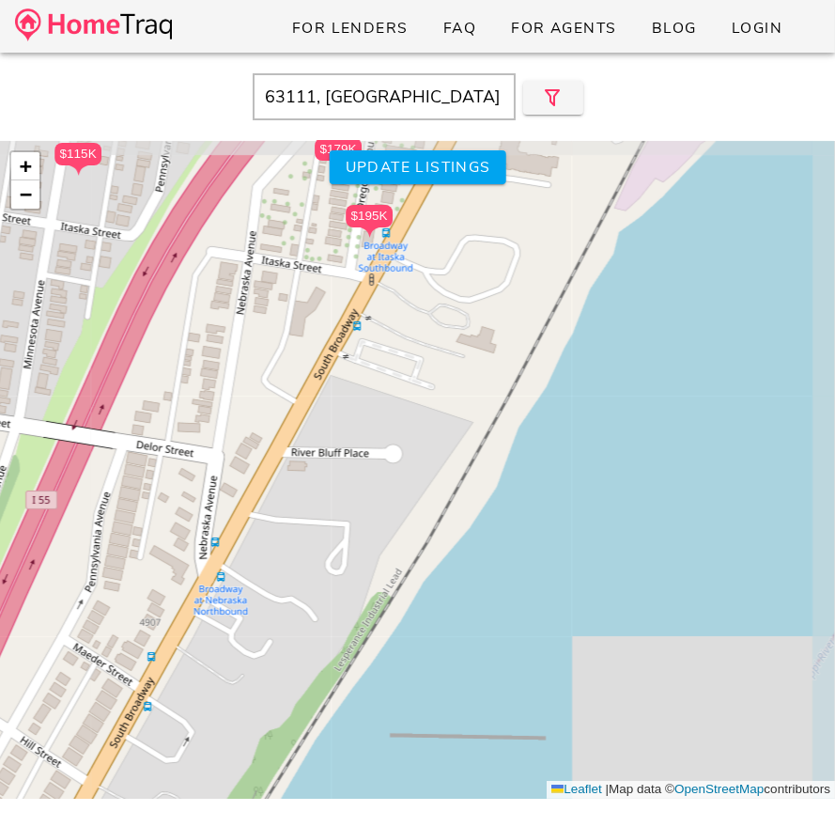
drag, startPoint x: 378, startPoint y: 626, endPoint x: 348, endPoint y: 652, distance: 39.3
click at [348, 652] on div "$235K $175K $115K $225K $150K $125K $145K $195K $242K $150K $120K $215K $155K $…" at bounding box center [417, 469] width 835 height 657
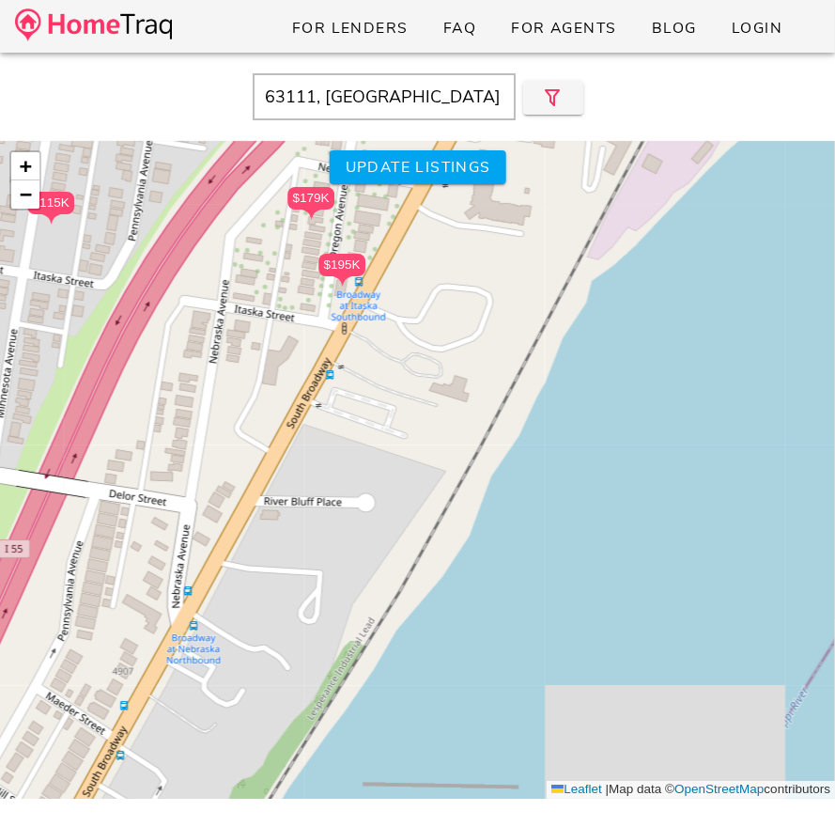
drag, startPoint x: 382, startPoint y: 483, endPoint x: 355, endPoint y: 532, distance: 55.9
click at [355, 532] on div "$235K $175K $115K $225K $150K $125K $145K $195K $242K $150K $120K $215K $155K $…" at bounding box center [417, 469] width 835 height 657
click at [349, 523] on div "$235K $175K $115K $225K $150K $125K $145K $195K $242K $150K $120K $215K $155K $…" at bounding box center [417, 469] width 835 height 657
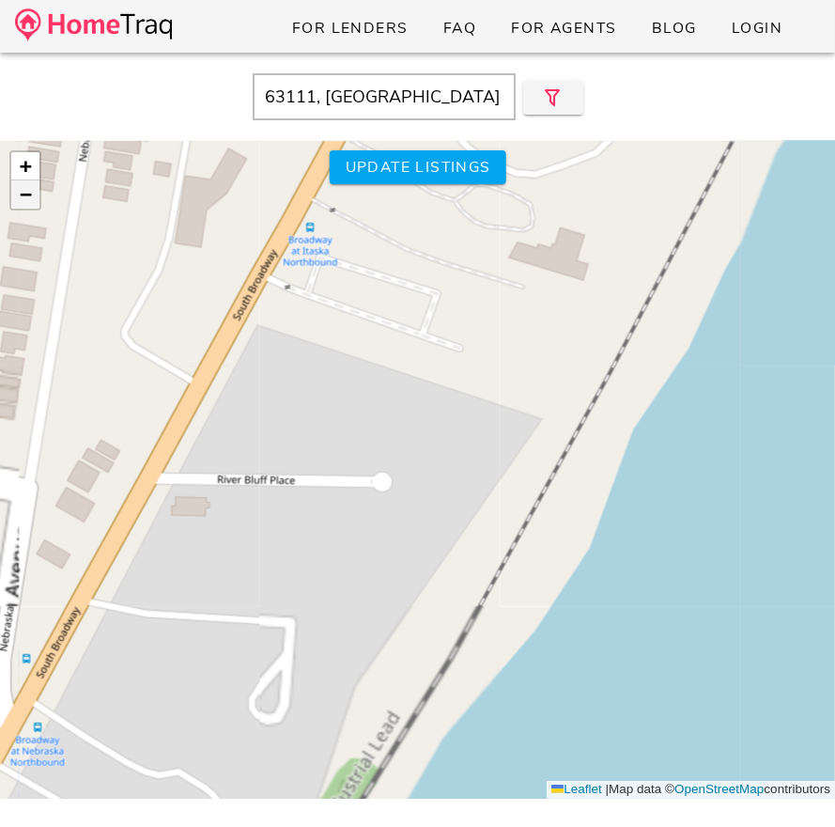
click at [24, 192] on span "−" at bounding box center [26, 193] width 12 height 23
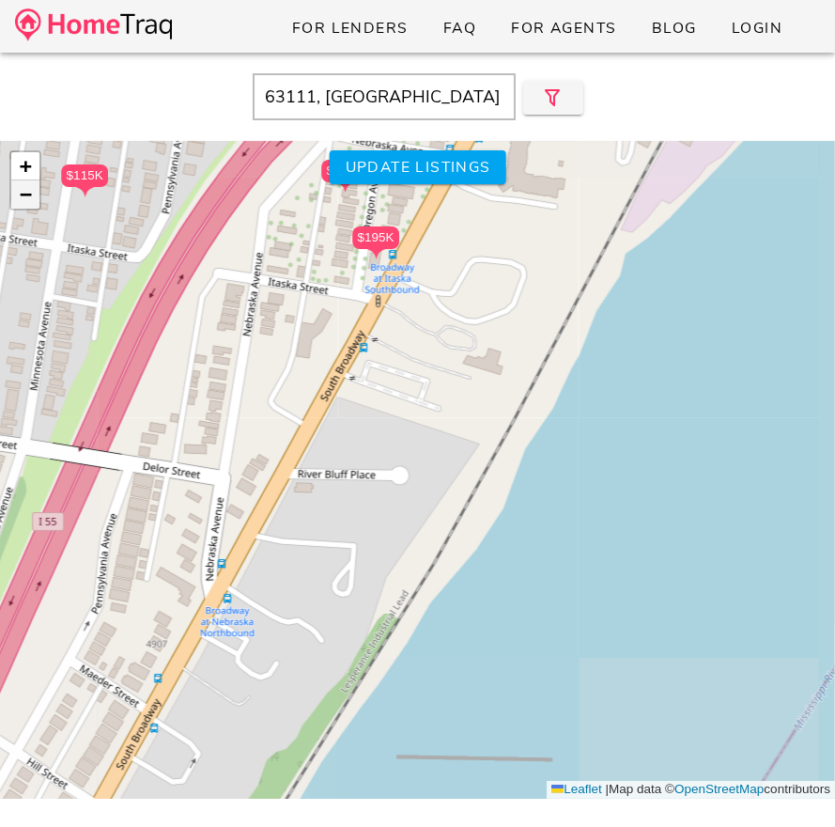
click at [24, 192] on span "−" at bounding box center [26, 193] width 12 height 23
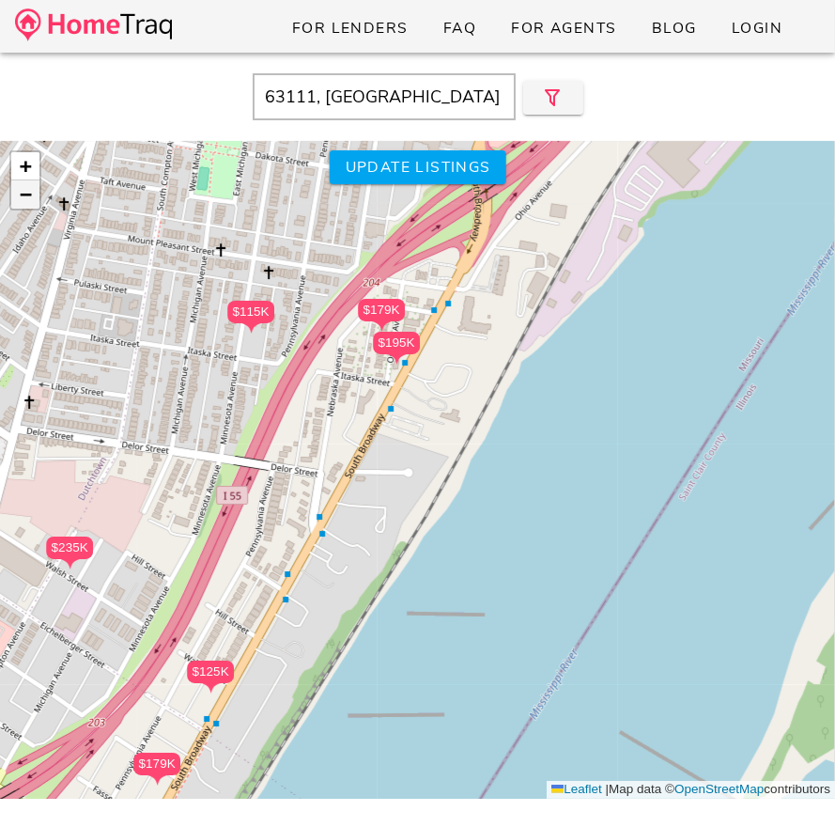
click at [24, 192] on span "−" at bounding box center [26, 193] width 12 height 23
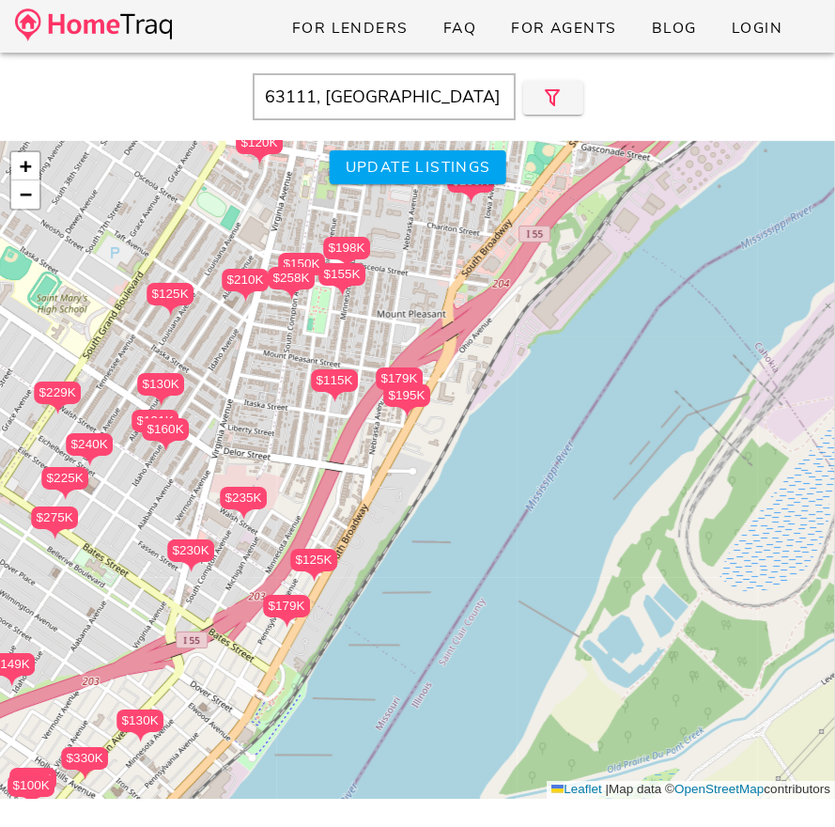
click at [378, 249] on div "$235K $175K $115K $225K $150K $125K $145K $195K $242K $150K $120K $215K $155K $…" at bounding box center [417, 469] width 835 height 657
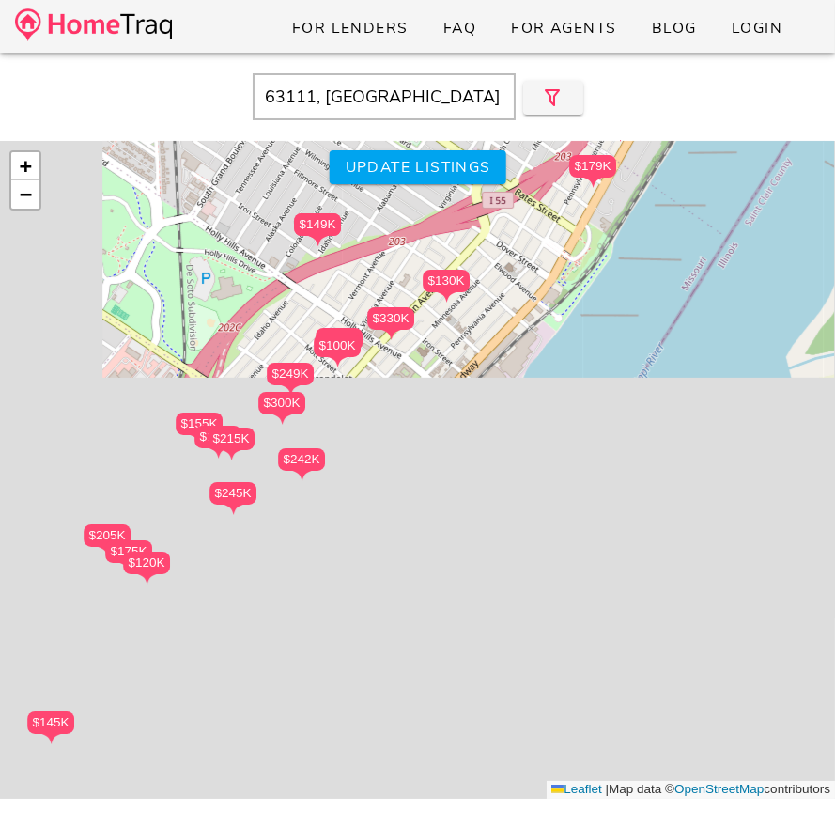
drag, startPoint x: 332, startPoint y: 460, endPoint x: 652, endPoint y: -2, distance: 562.2
click at [652, 0] on html "For Lenders FAQ For Agents Blog Login 63111, MO Close $235K $175K $115K $225K $…" at bounding box center [417, 528] width 835 height 1057
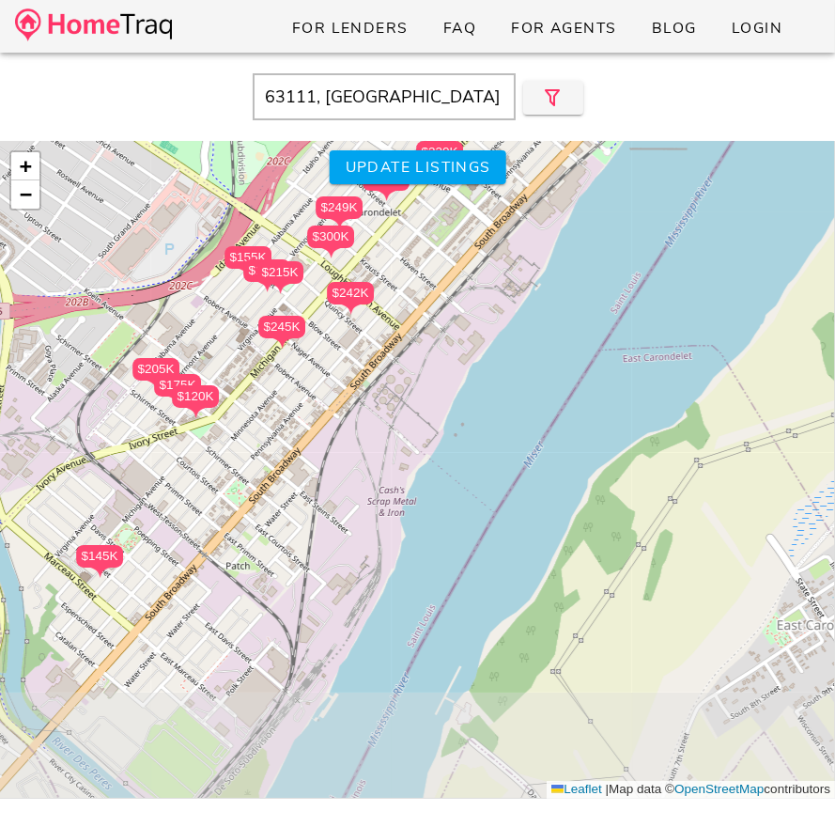
drag, startPoint x: 270, startPoint y: 534, endPoint x: 301, endPoint y: 392, distance: 146.1
click at [301, 392] on div "$235K $175K $115K $225K $150K $125K $145K $195K $242K $150K $120K $215K $155K $…" at bounding box center [417, 469] width 835 height 657
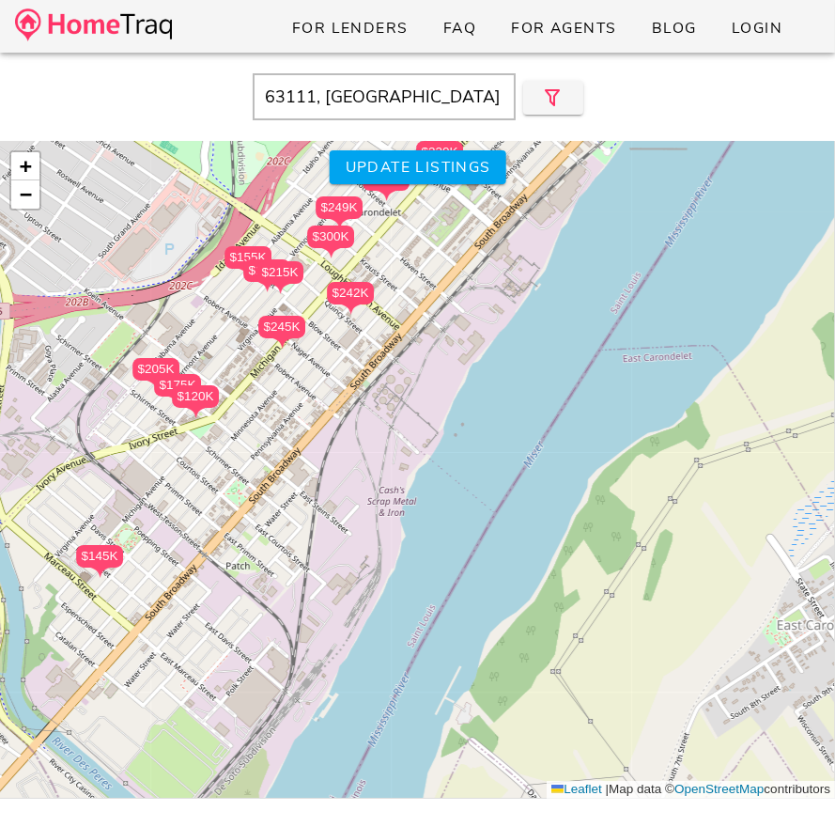
click at [301, 392] on div "$235K $175K $115K $225K $150K $125K $145K $195K $242K $150K $120K $215K $155K $…" at bounding box center [417, 469] width 835 height 657
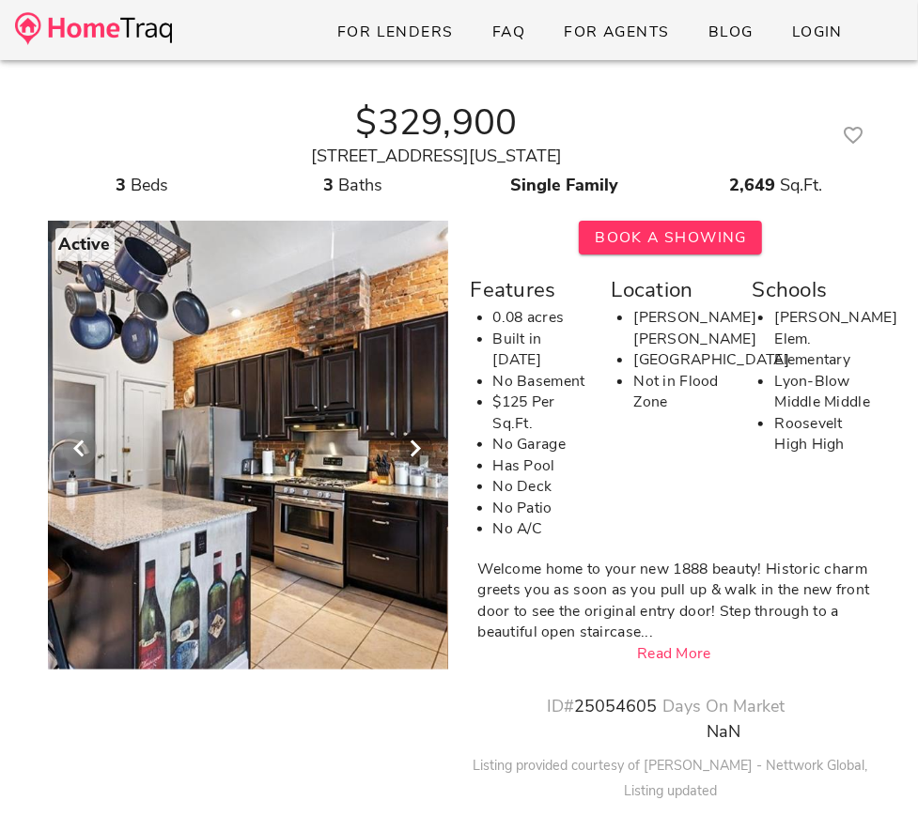
click at [69, 440] on icon "Previous visual" at bounding box center [80, 449] width 23 height 23
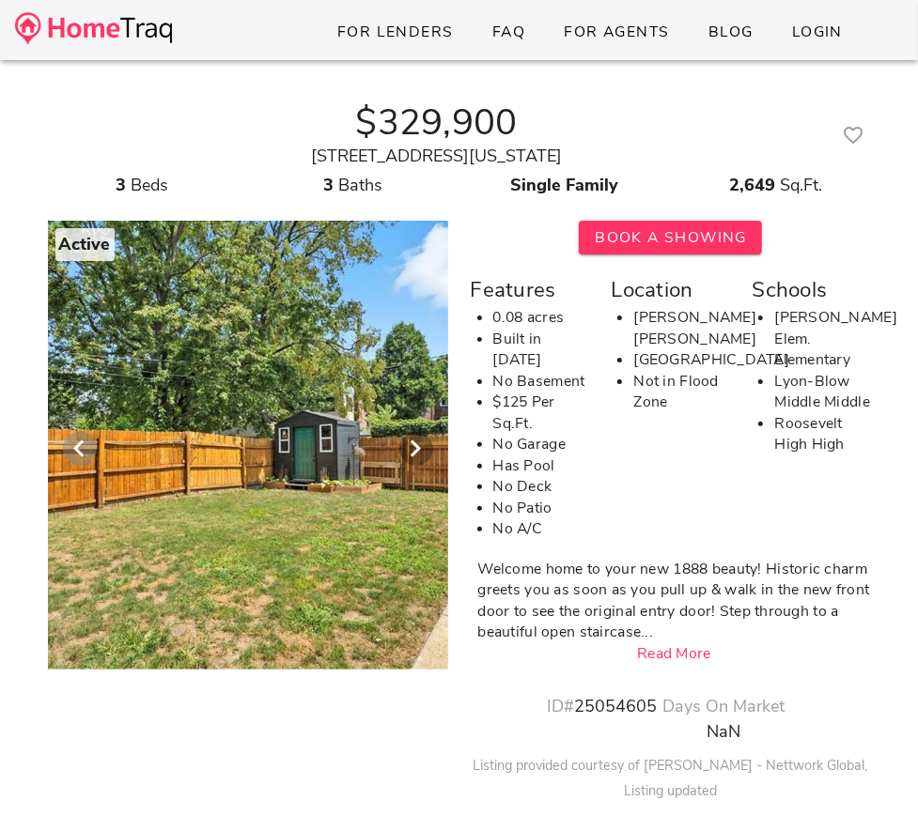
click at [69, 440] on icon "Previous visual" at bounding box center [80, 449] width 23 height 23
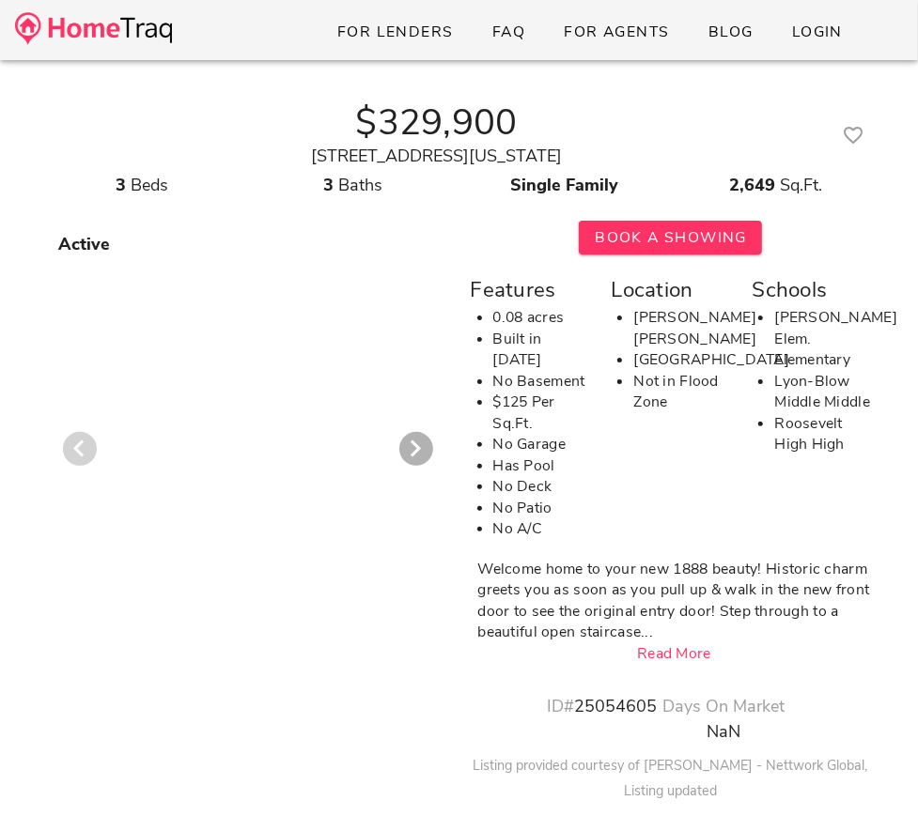
click at [69, 440] on icon "Previous visual" at bounding box center [80, 449] width 23 height 23
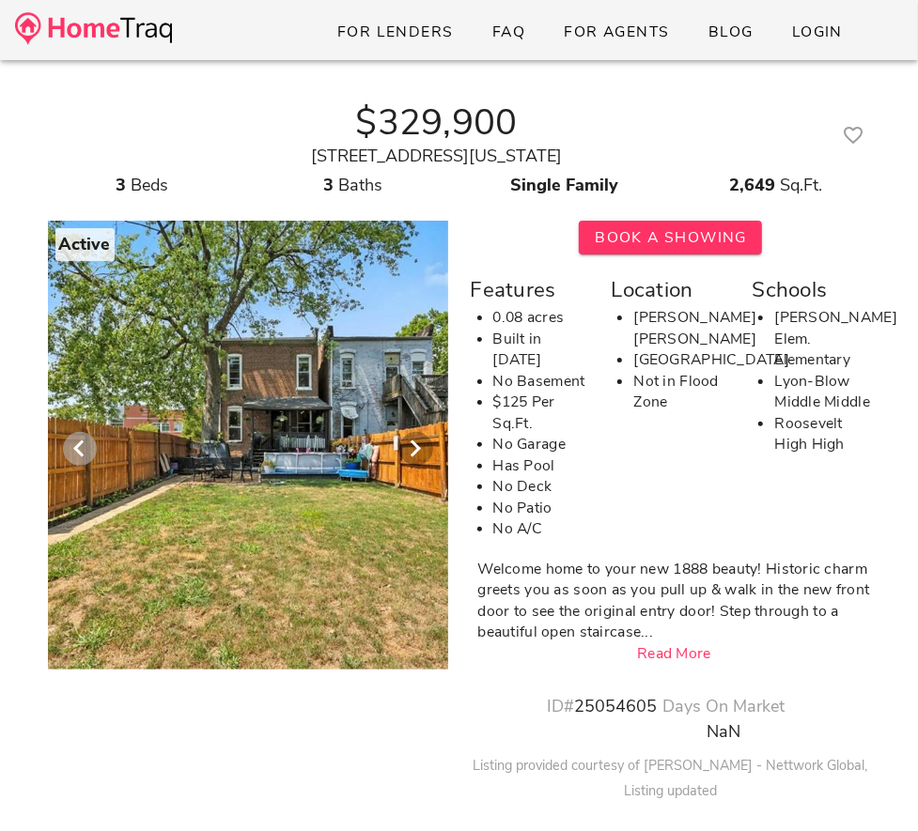
click at [69, 440] on icon "Previous visual" at bounding box center [80, 449] width 23 height 23
